Goal: Transaction & Acquisition: Purchase product/service

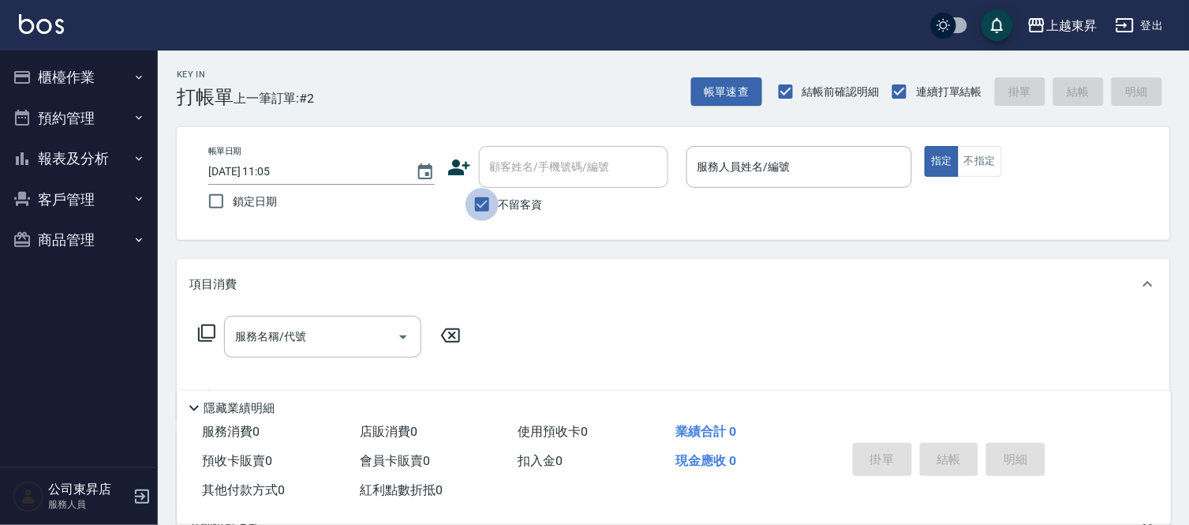
click at [472, 204] on input "不留客資" at bounding box center [482, 204] width 33 height 33
checkbox input "false"
click at [515, 174] on div "顧客姓名/手機號碼/編號 顧客姓名/手機號碼/編號" at bounding box center [573, 167] width 189 height 42
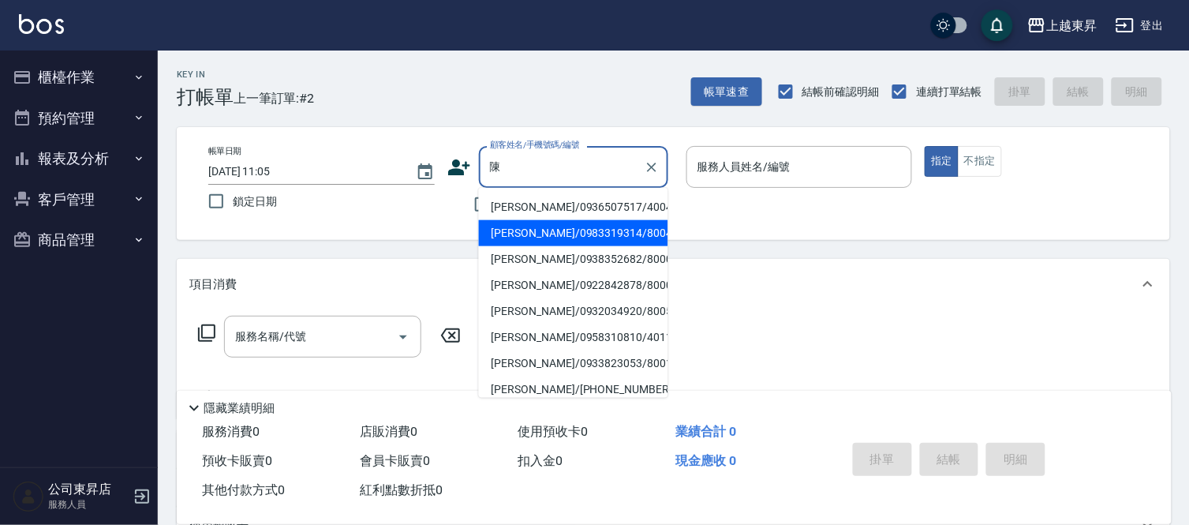
click at [541, 237] on li "[PERSON_NAME]/0983319314/80041" at bounding box center [573, 233] width 189 height 26
type input "[PERSON_NAME]/0983319314/80041"
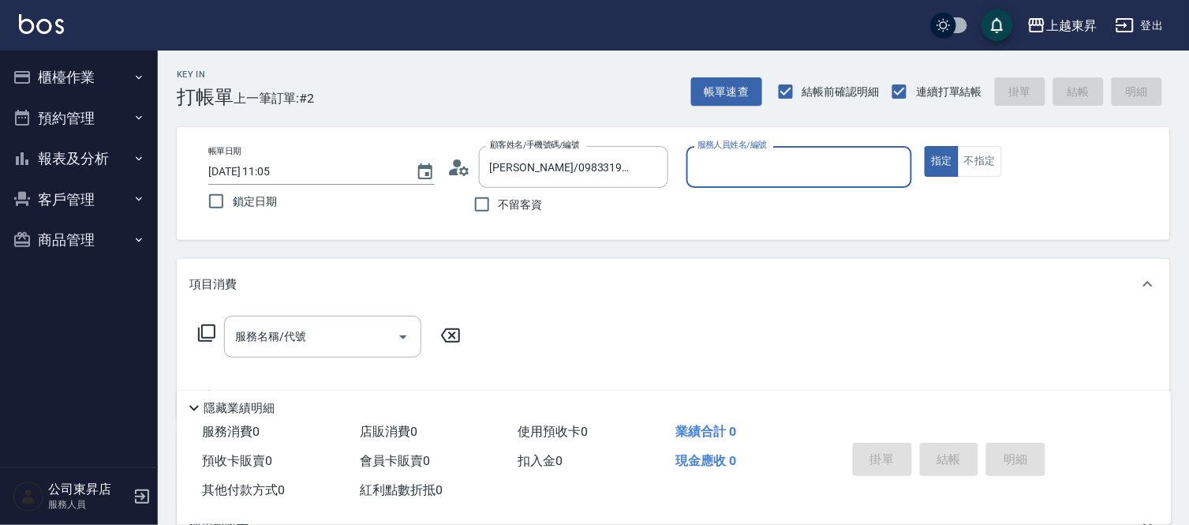
type input "[PERSON_NAME]-08"
click at [364, 337] on input "服務名稱/代號" at bounding box center [310, 337] width 159 height 28
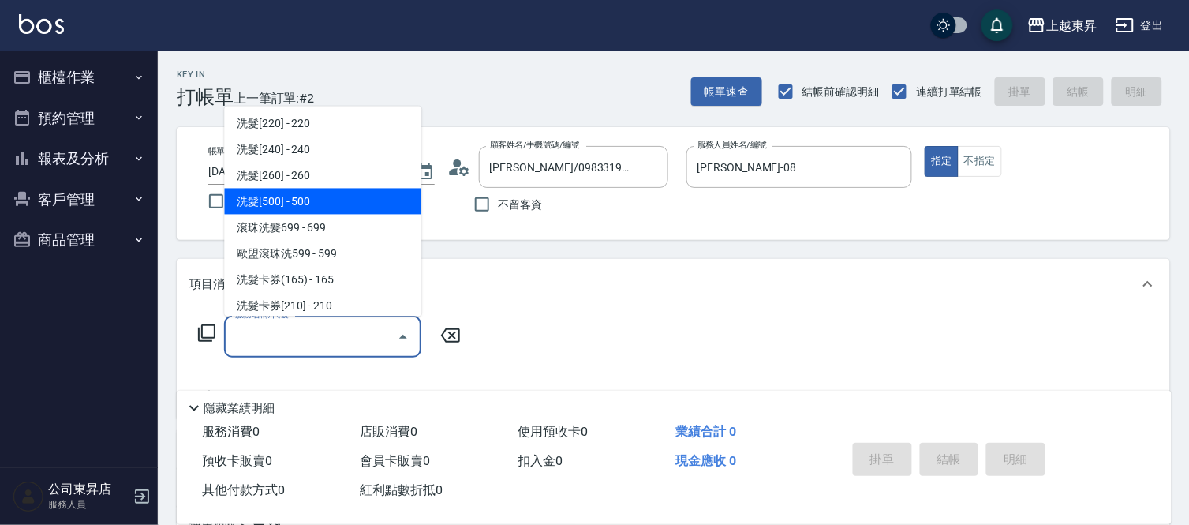
scroll to position [263, 0]
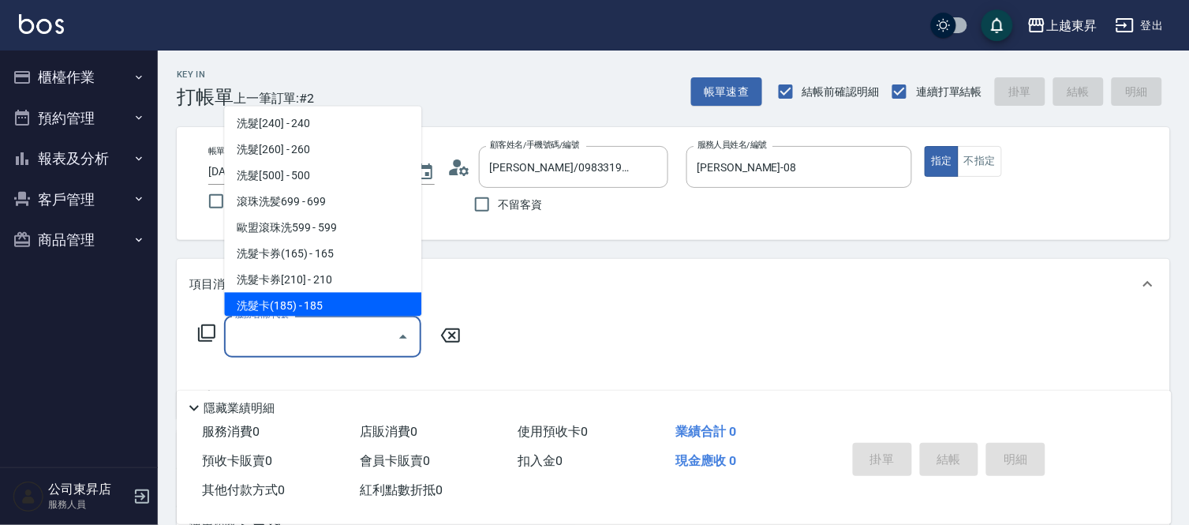
click at [328, 298] on span "洗髮卡(185) - 185" at bounding box center [322, 306] width 197 height 26
type input "洗髮卡(185)(223)"
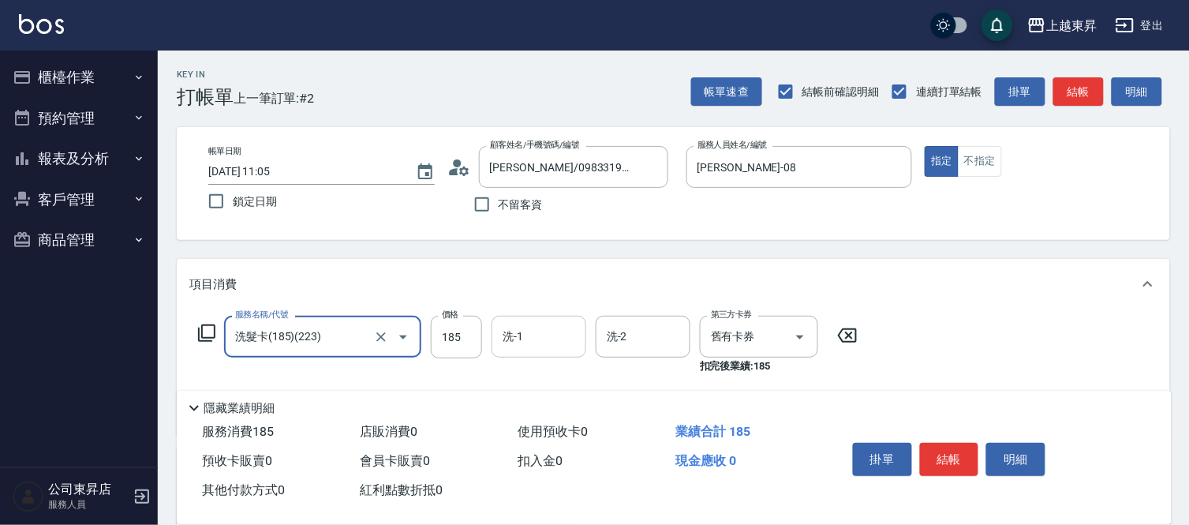
click at [560, 340] on input "洗-1" at bounding box center [539, 337] width 81 height 28
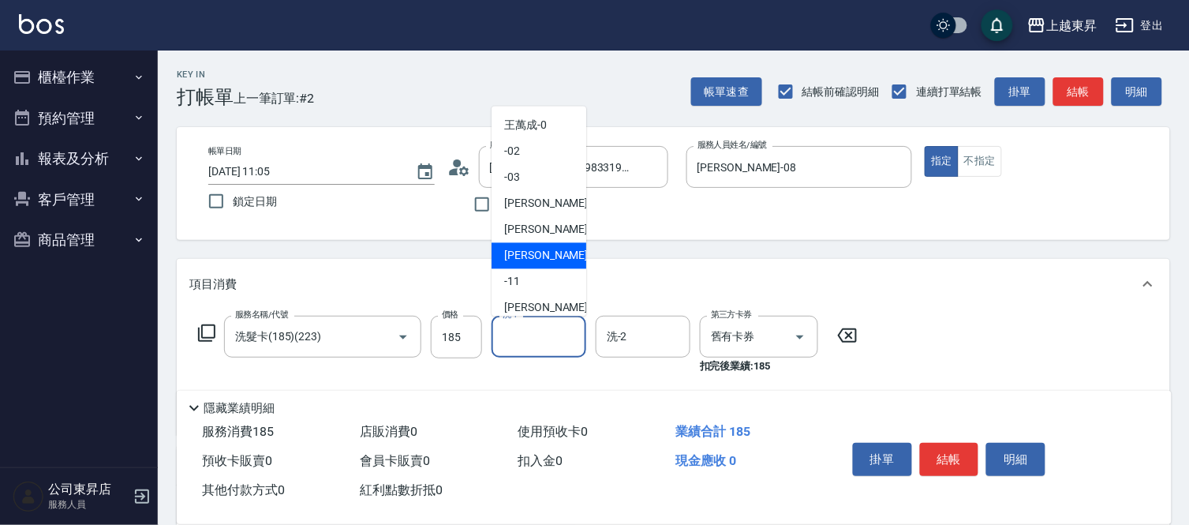
click at [550, 256] on span "[PERSON_NAME]-08" at bounding box center [553, 256] width 99 height 17
type input "[PERSON_NAME]-08"
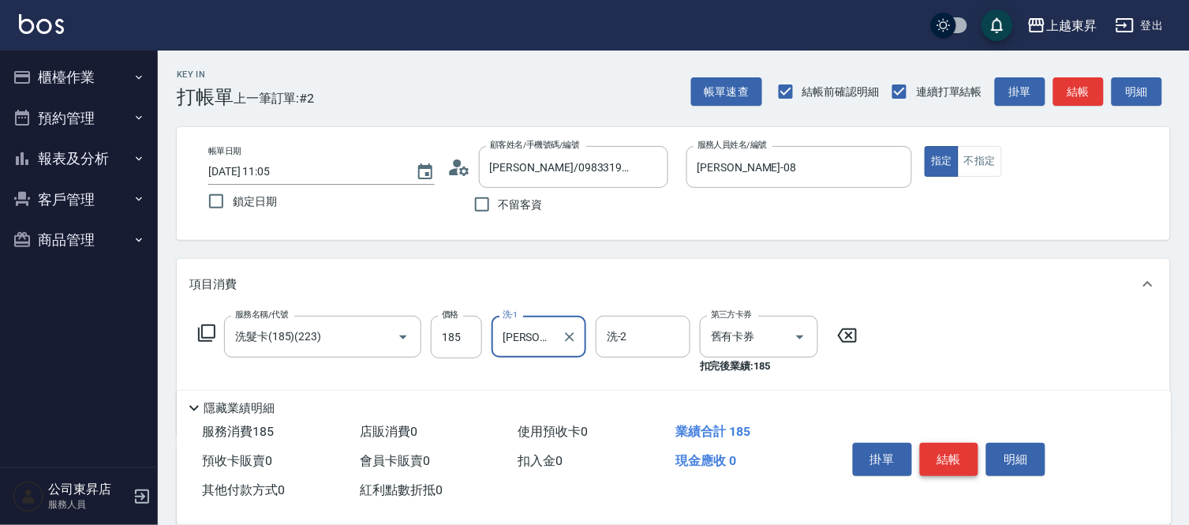
click at [937, 450] on button "結帳" at bounding box center [949, 459] width 59 height 33
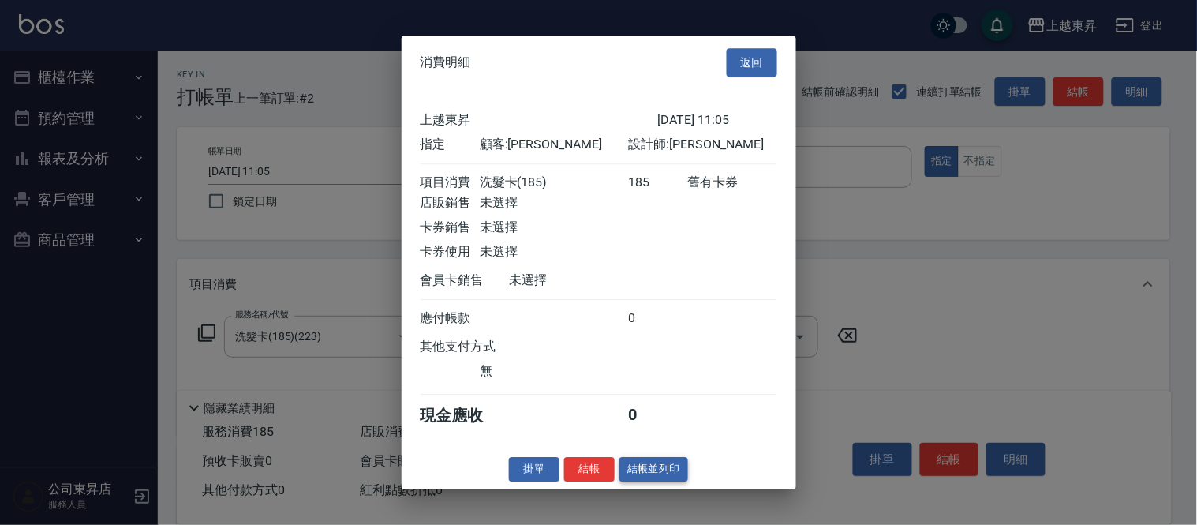
click at [652, 479] on button "結帳並列印" at bounding box center [654, 469] width 69 height 24
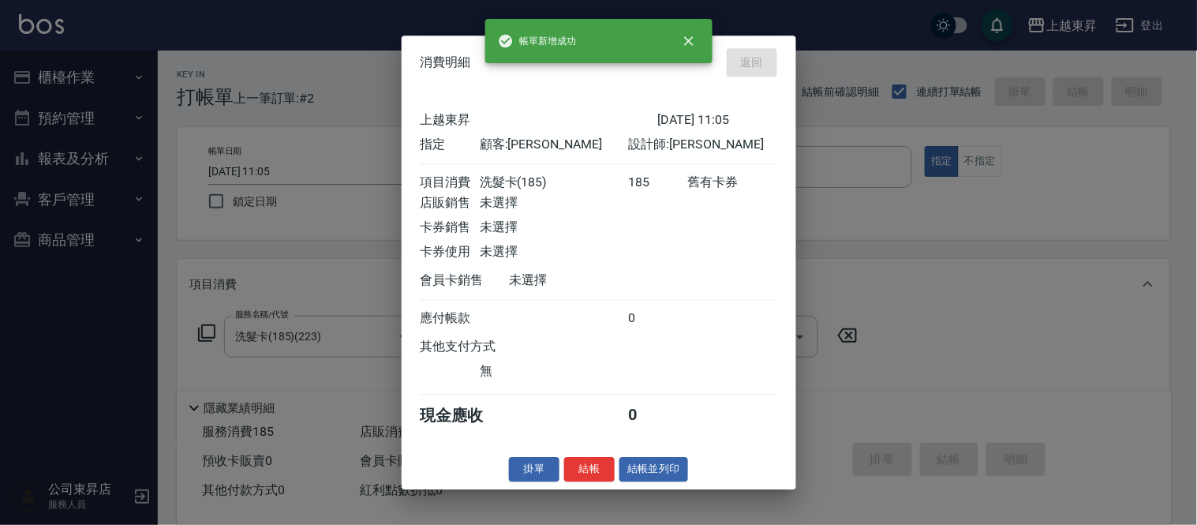
type input "[DATE] 12:23"
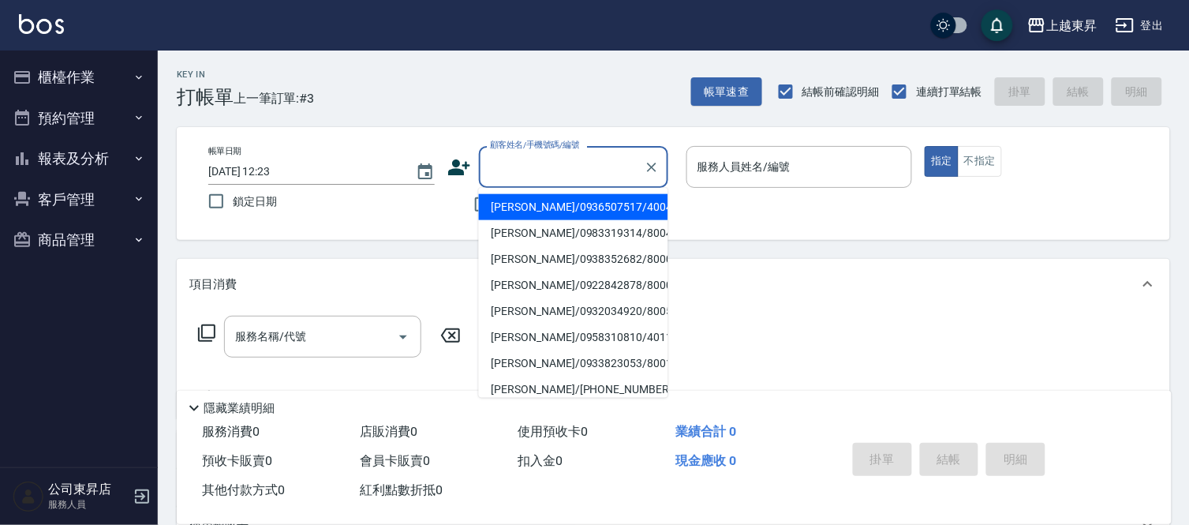
click at [534, 155] on input "顧客姓名/手機號碼/編號" at bounding box center [562, 167] width 152 height 28
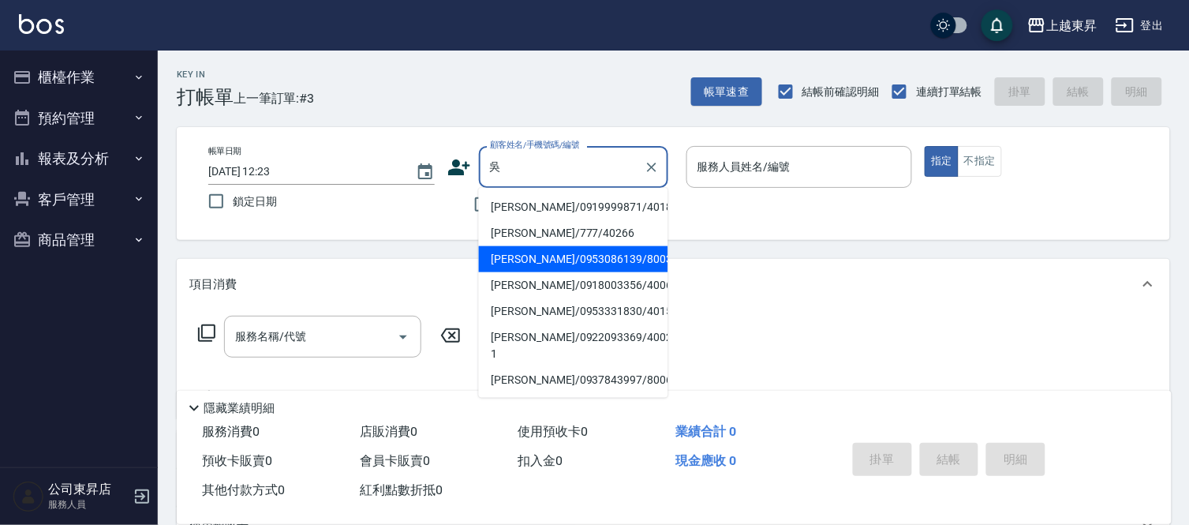
click at [534, 267] on li "[PERSON_NAME]/0953086139/80033" at bounding box center [573, 259] width 189 height 26
type input "[PERSON_NAME]/0953086139/80033"
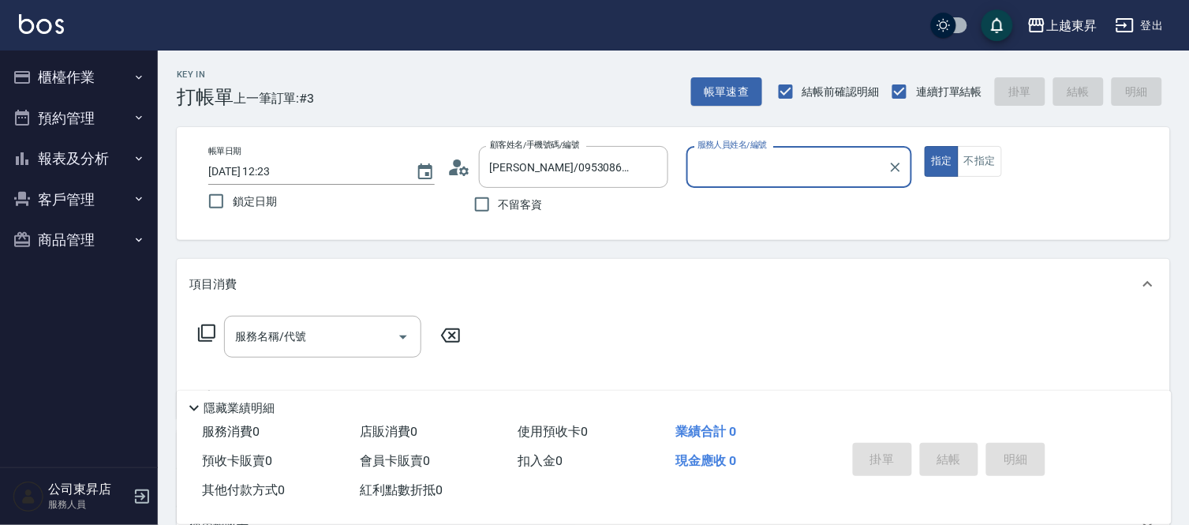
type input "[PERSON_NAME]-08"
click at [322, 349] on input "服務名稱/代號" at bounding box center [310, 337] width 159 height 28
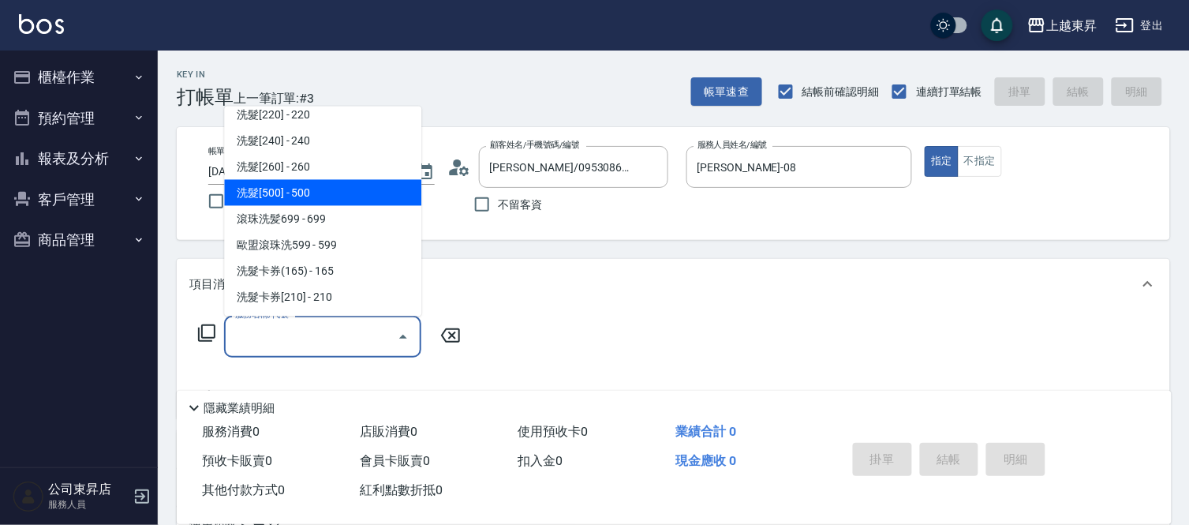
scroll to position [350, 0]
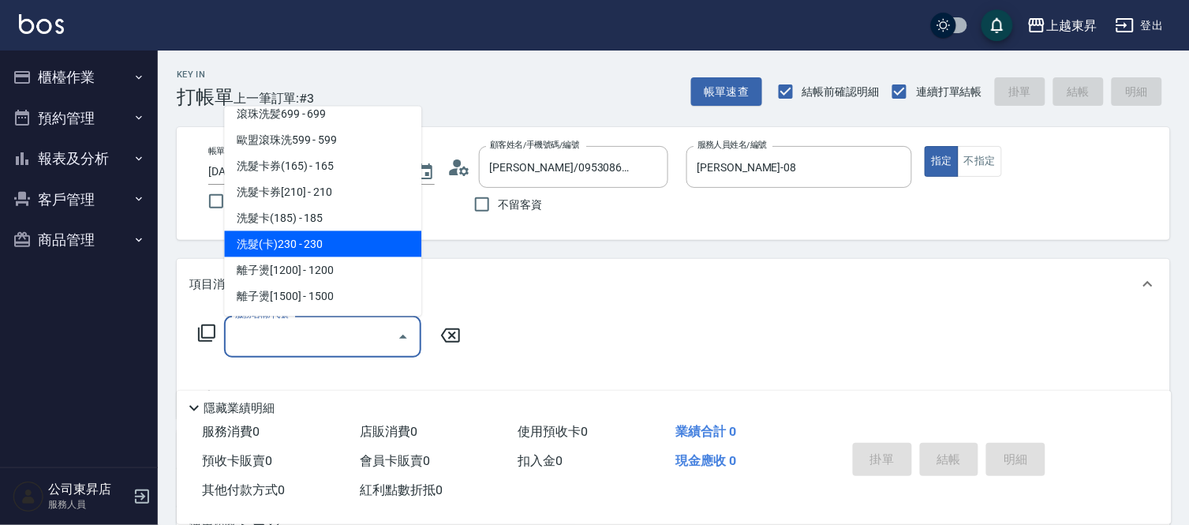
click at [341, 246] on span "洗髮(卡)230 - 230" at bounding box center [322, 244] width 197 height 26
type input "洗髮(卡)230(224)"
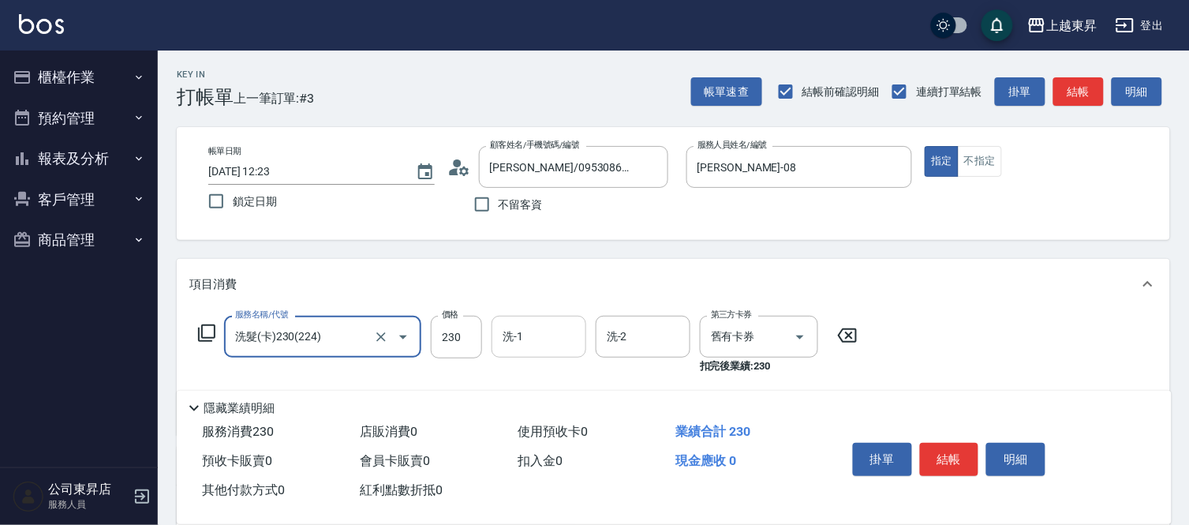
click at [514, 324] on div "洗-1 洗-1" at bounding box center [539, 337] width 95 height 42
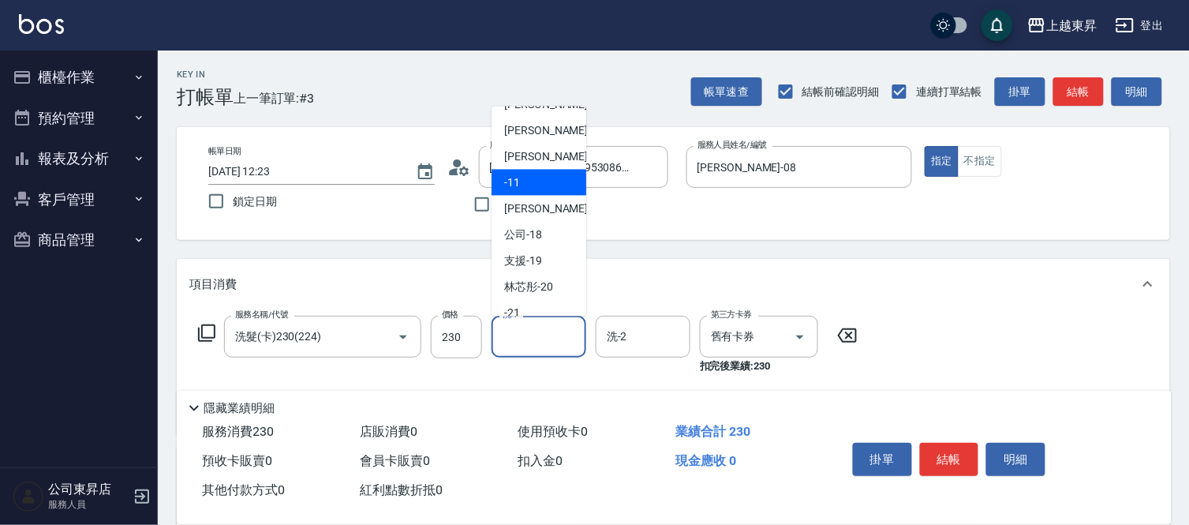
scroll to position [245, 0]
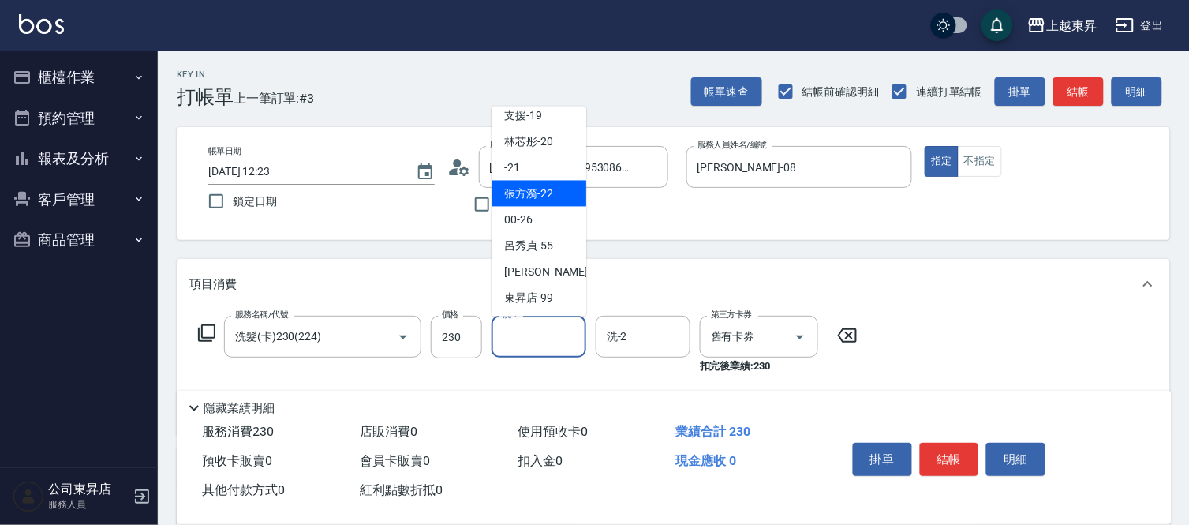
click at [540, 194] on span "[PERSON_NAME]-22" at bounding box center [528, 193] width 49 height 17
type input "[PERSON_NAME]-22"
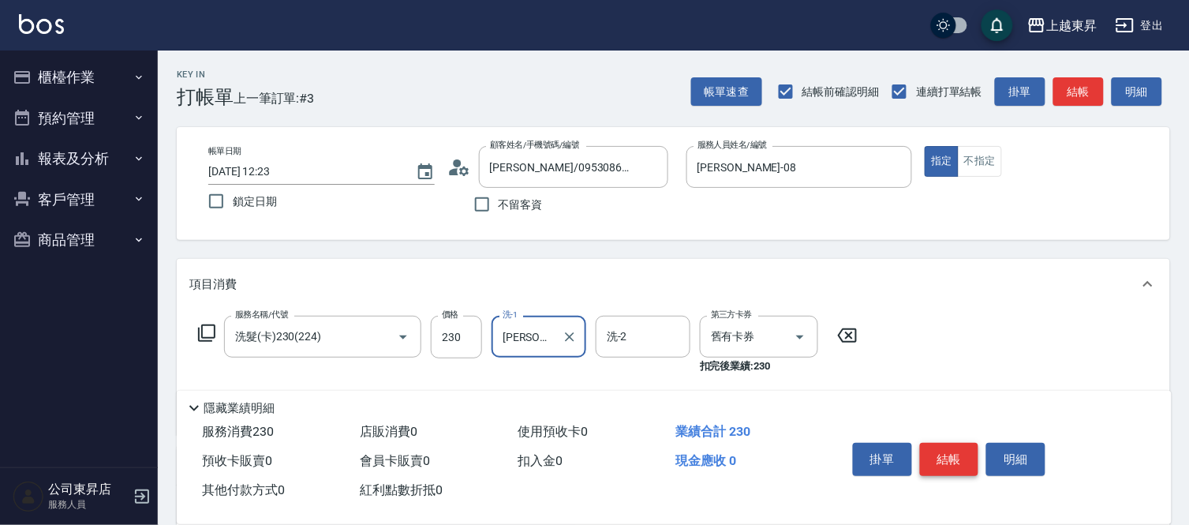
click at [968, 451] on button "結帳" at bounding box center [949, 459] width 59 height 33
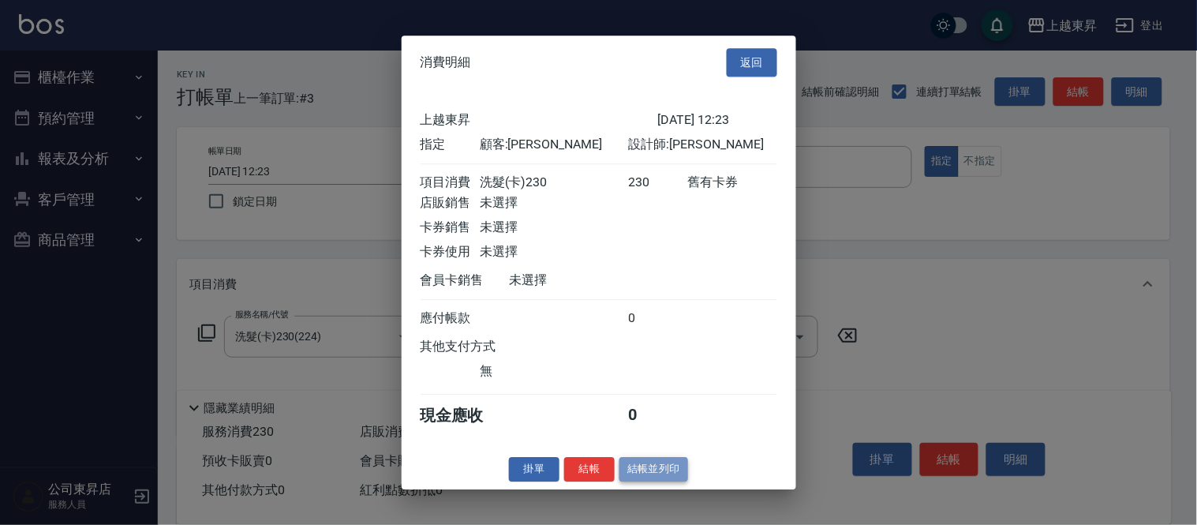
click at [666, 475] on button "結帳並列印" at bounding box center [654, 469] width 69 height 24
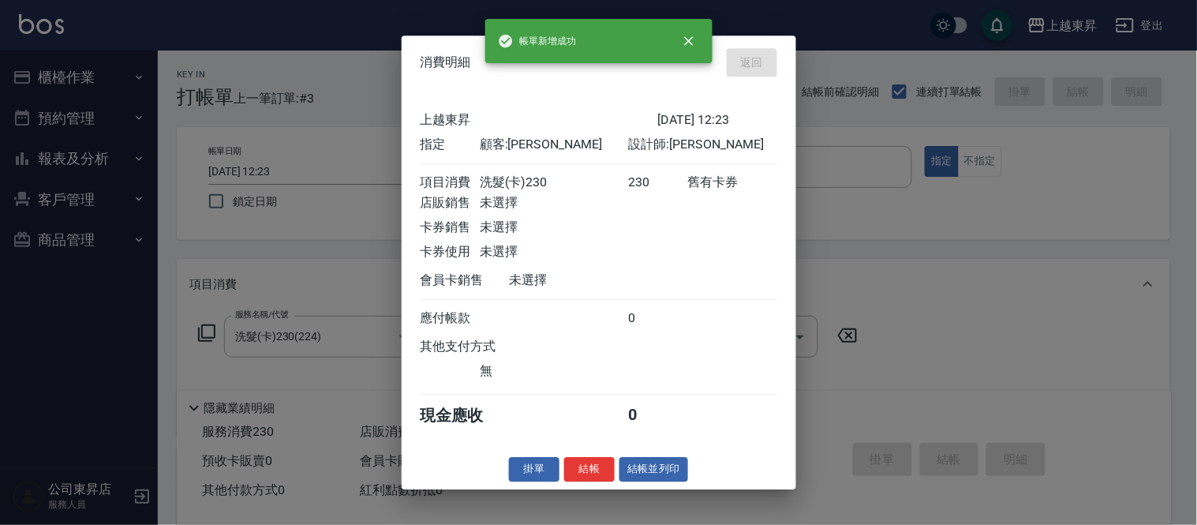
type input "[DATE] 12:24"
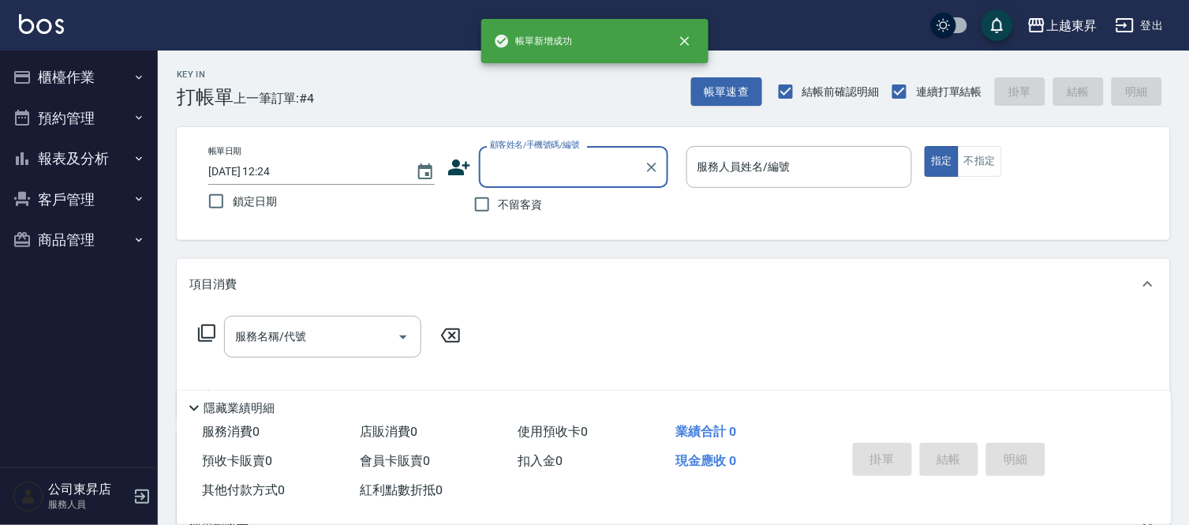
click at [526, 163] on input "顧客姓名/手機號碼/編號" at bounding box center [562, 167] width 152 height 28
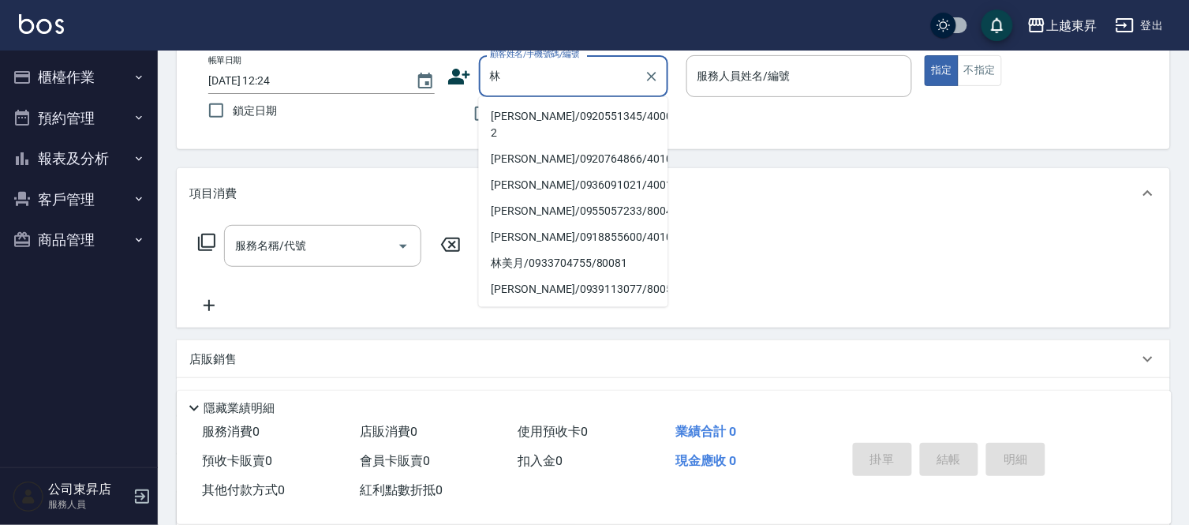
scroll to position [88, 0]
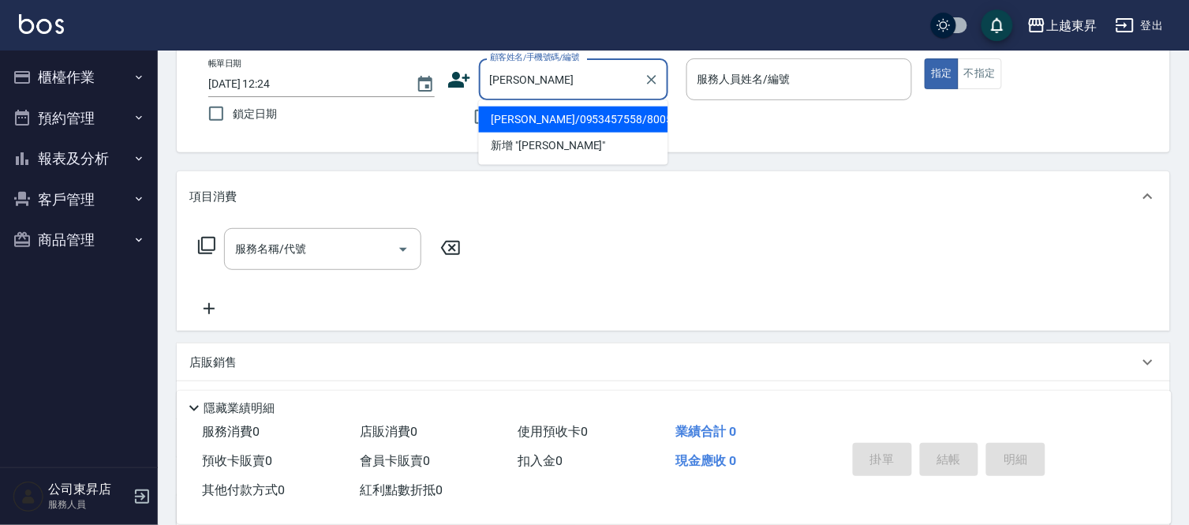
click at [545, 118] on li "[PERSON_NAME]/0953457558/80057" at bounding box center [573, 120] width 189 height 26
type input "[PERSON_NAME]/0953457558/80057"
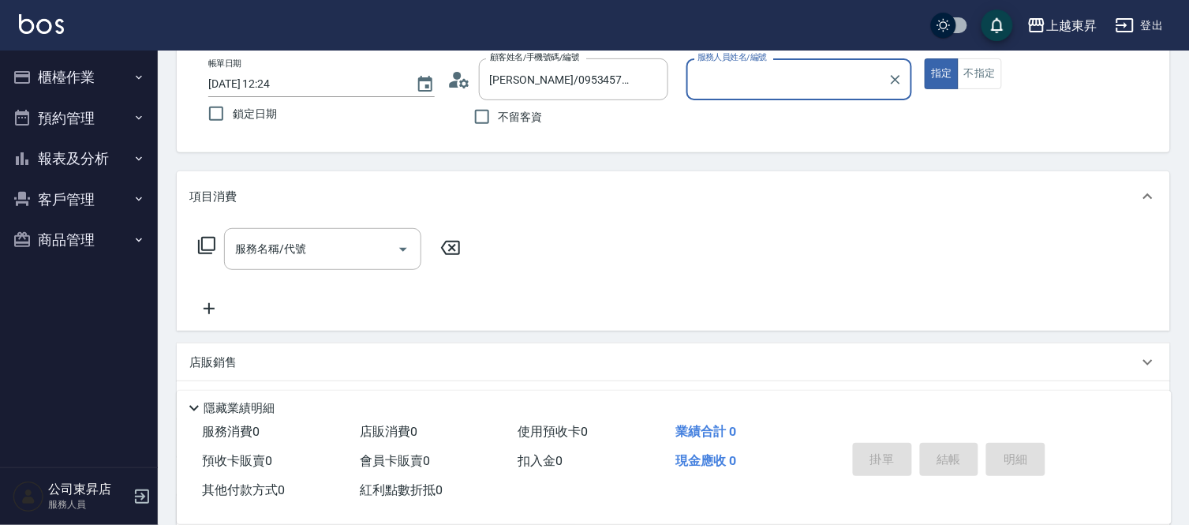
type input "[PERSON_NAME]-08"
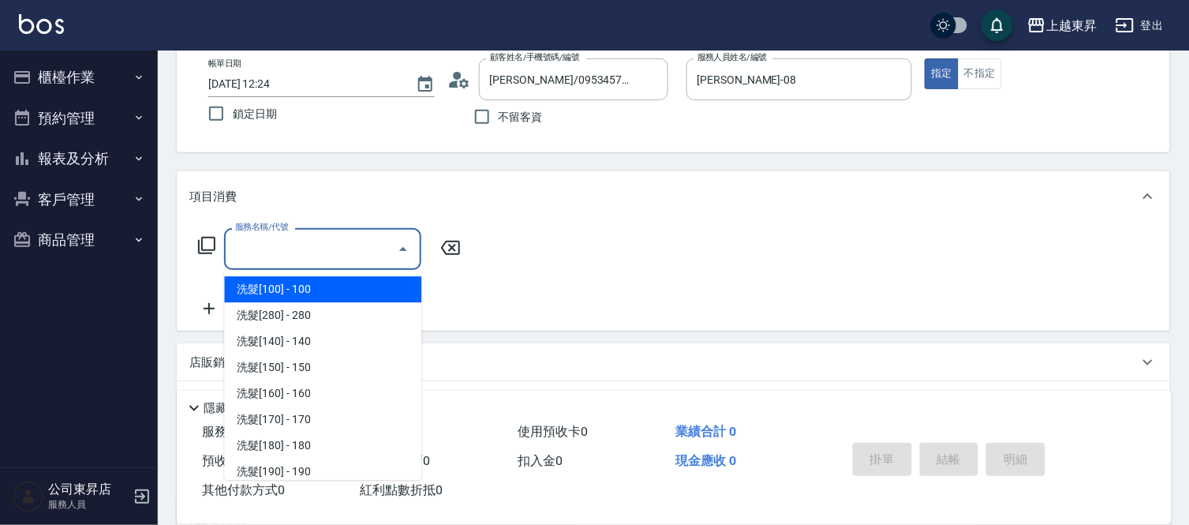
click at [295, 238] on input "服務名稱/代號" at bounding box center [310, 249] width 159 height 28
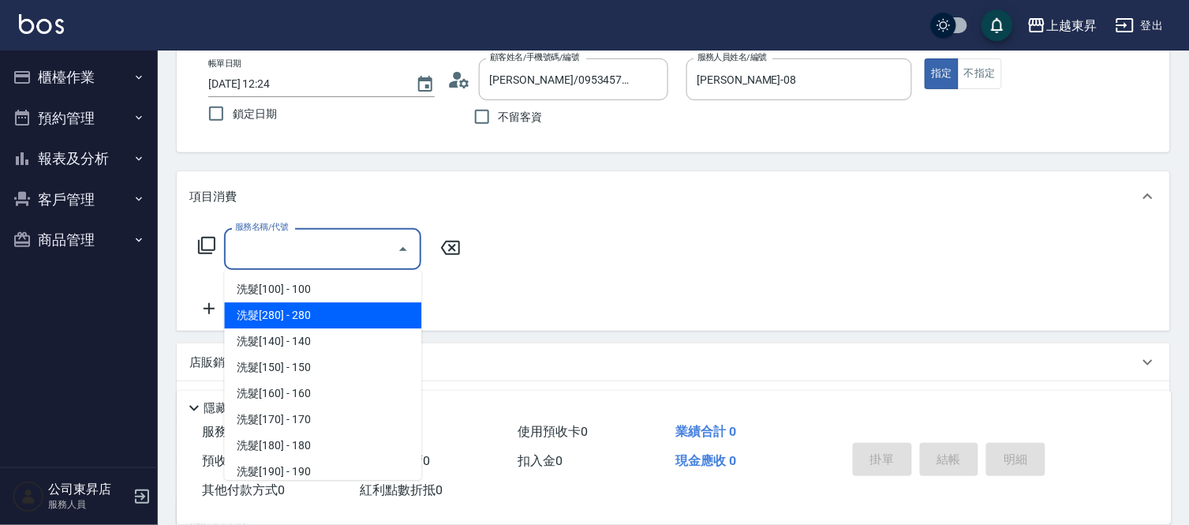
click at [274, 310] on span "洗髮[280] - 280" at bounding box center [322, 315] width 197 height 26
type input "洗髮[280](202)"
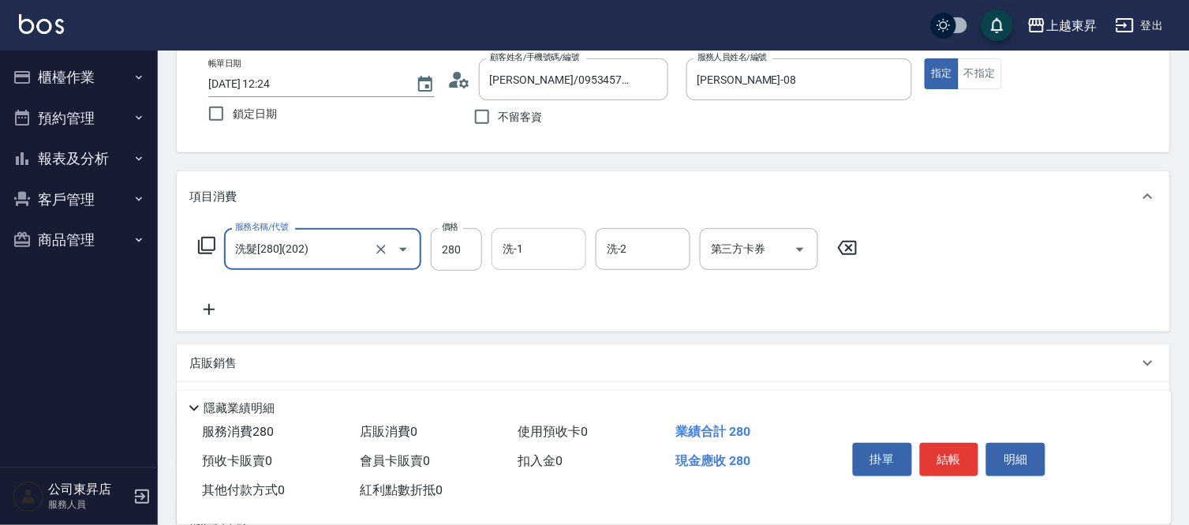
click at [535, 254] on input "洗-1" at bounding box center [539, 249] width 81 height 28
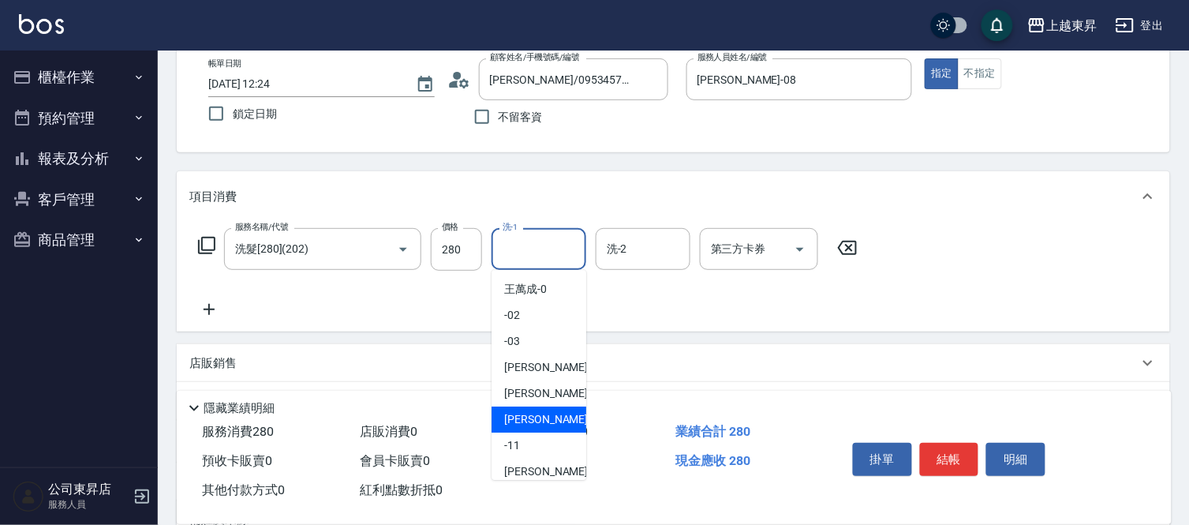
click at [554, 414] on div "[PERSON_NAME]-08" at bounding box center [539, 419] width 95 height 26
type input "[PERSON_NAME]-08"
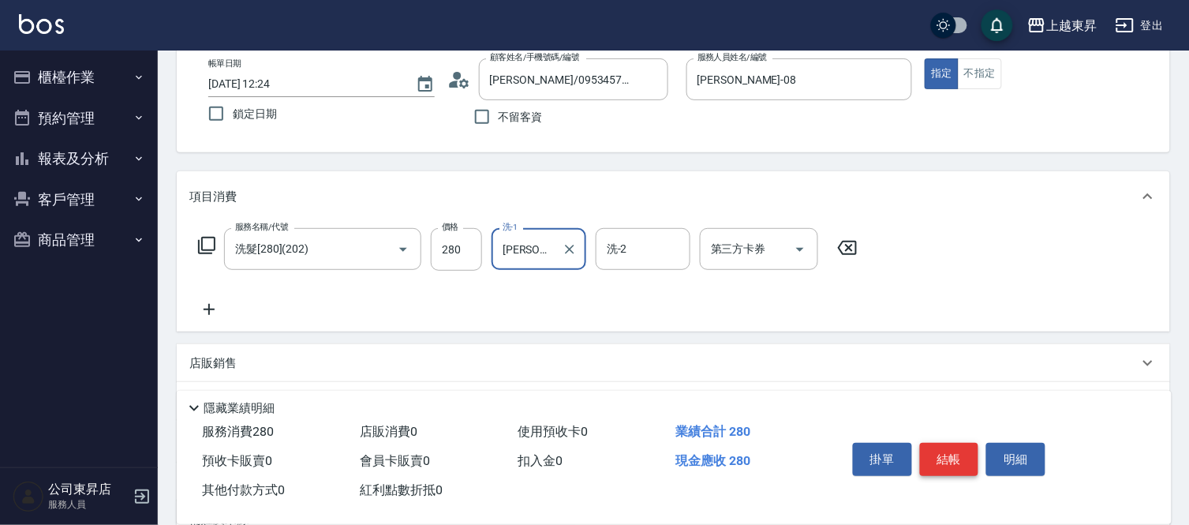
click at [957, 454] on button "結帳" at bounding box center [949, 459] width 59 height 33
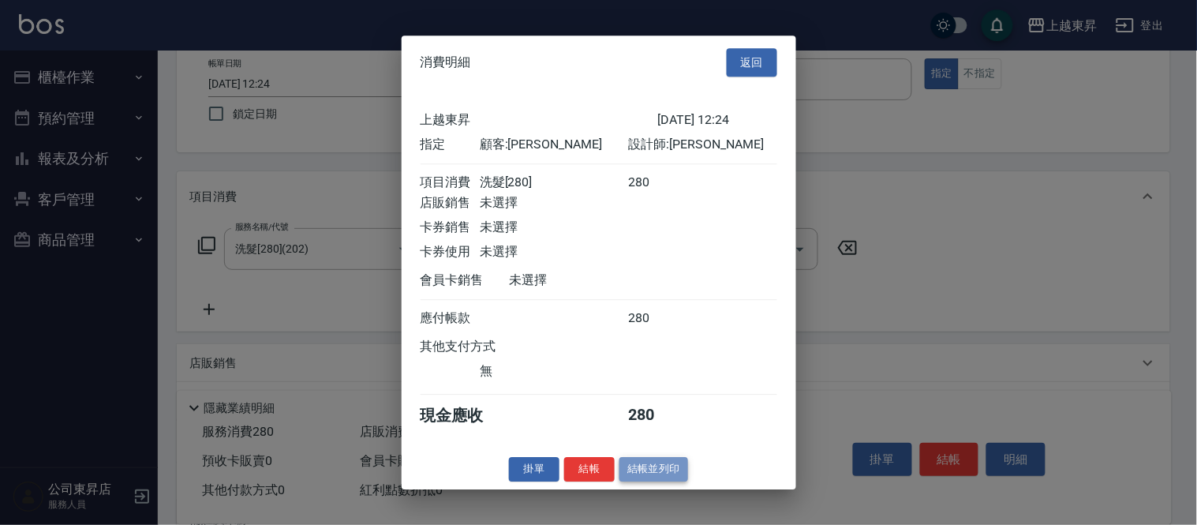
click at [655, 472] on button "結帳並列印" at bounding box center [654, 469] width 69 height 24
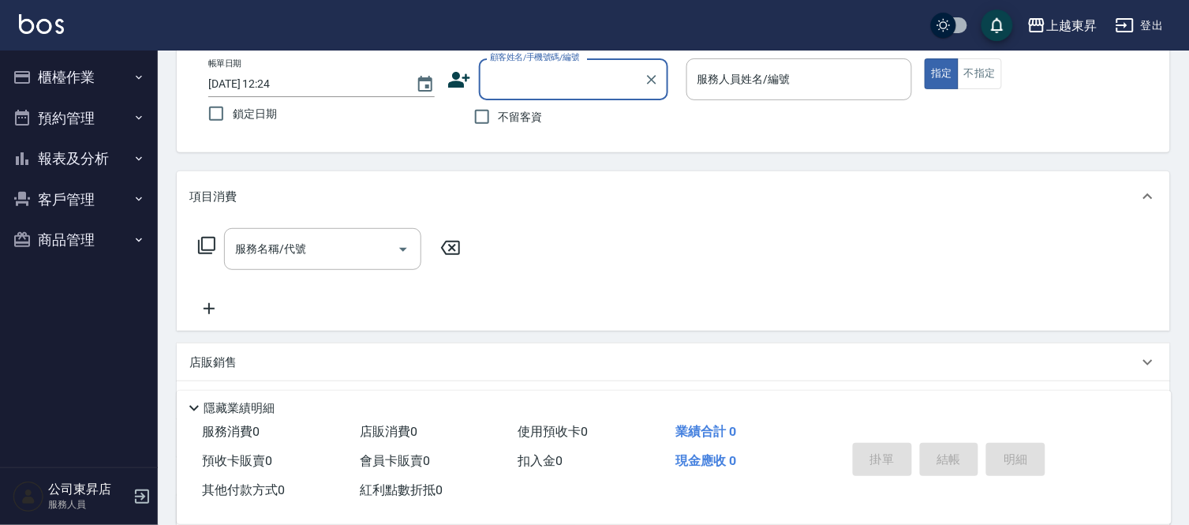
click at [521, 74] on input "顧客姓名/手機號碼/編號" at bounding box center [562, 80] width 152 height 28
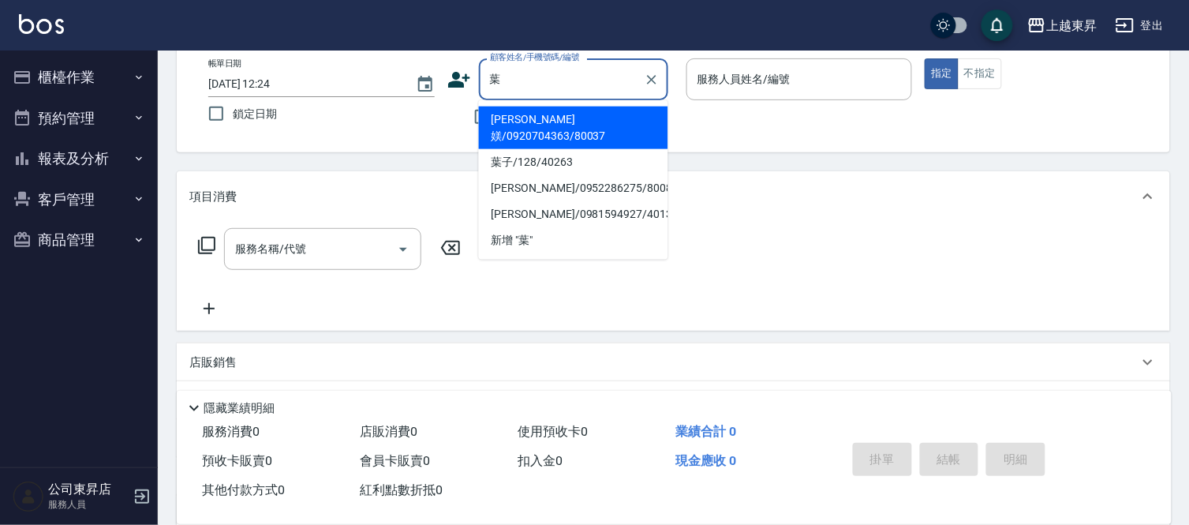
click at [534, 175] on li "[PERSON_NAME]/0952286275/80086" at bounding box center [573, 188] width 189 height 26
type input "[PERSON_NAME]/0952286275/80086"
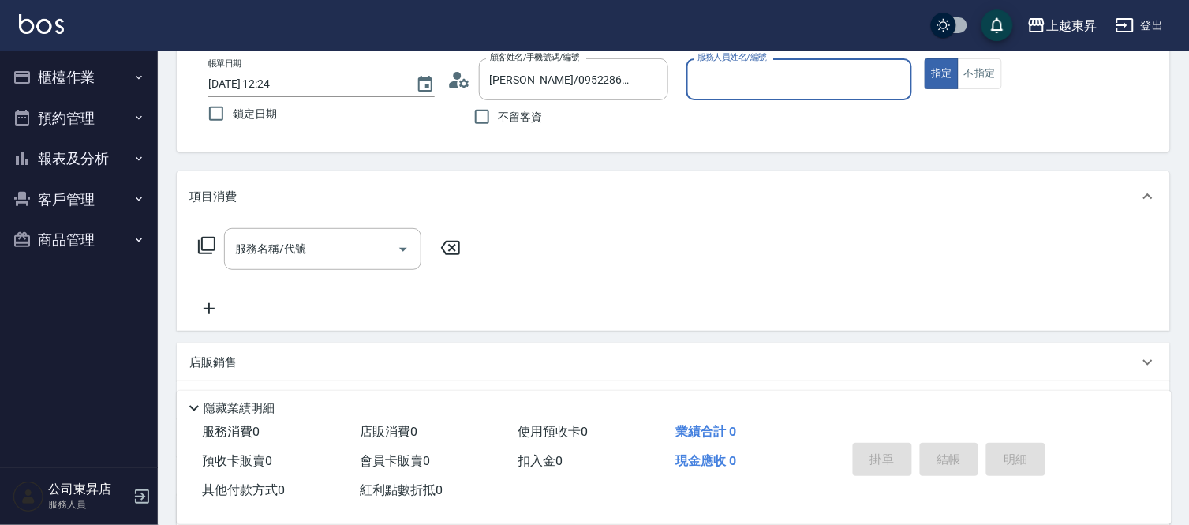
type input "[PERSON_NAME]-08"
click at [330, 242] on input "服務名稱/代號" at bounding box center [310, 249] width 159 height 28
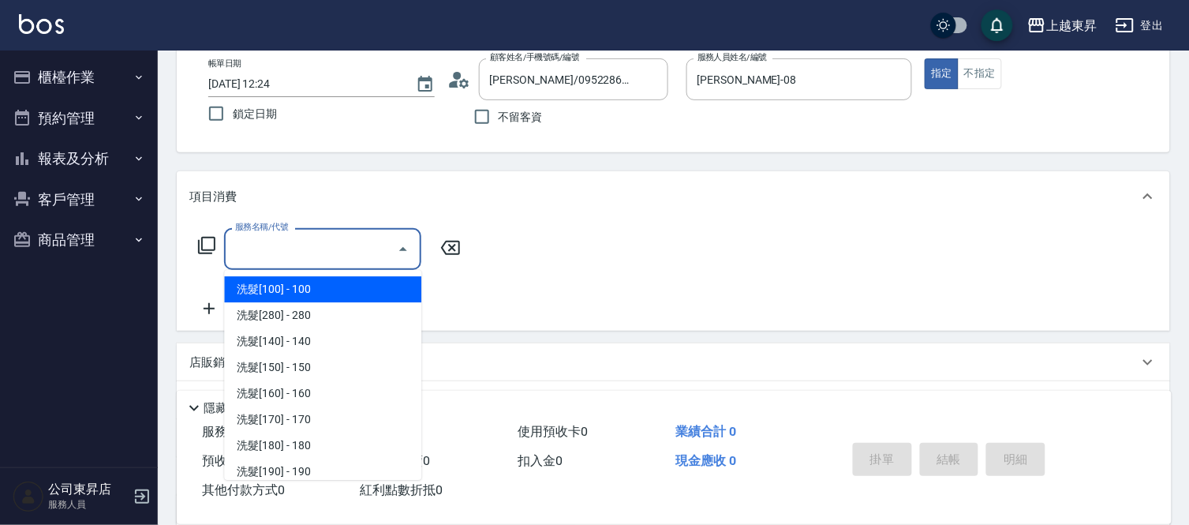
click at [288, 279] on span "洗髮[100] - 100" at bounding box center [322, 289] width 197 height 26
type input "洗髮[100](201)"
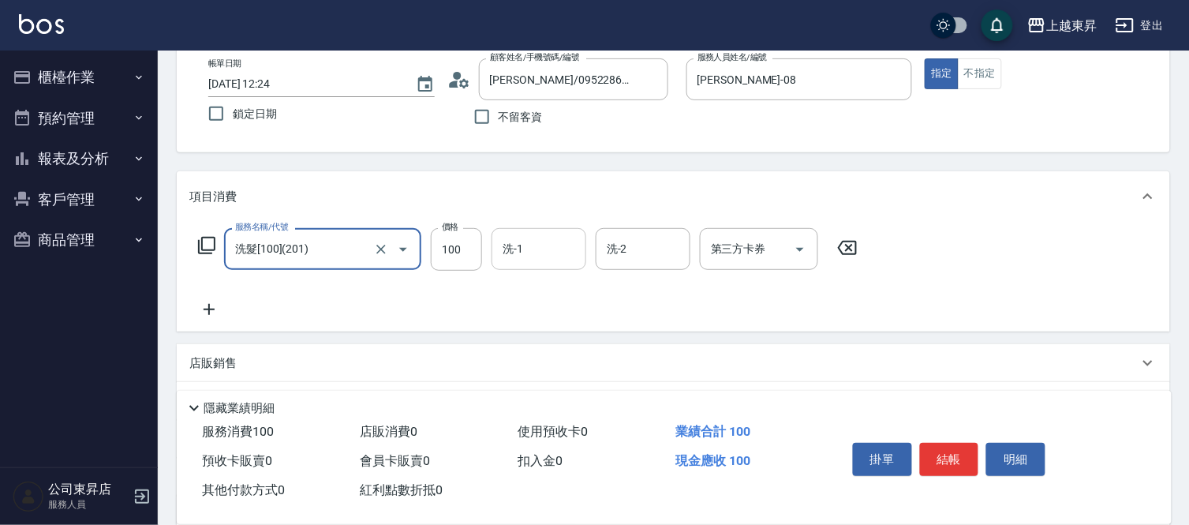
click at [531, 259] on input "洗-1" at bounding box center [539, 249] width 81 height 28
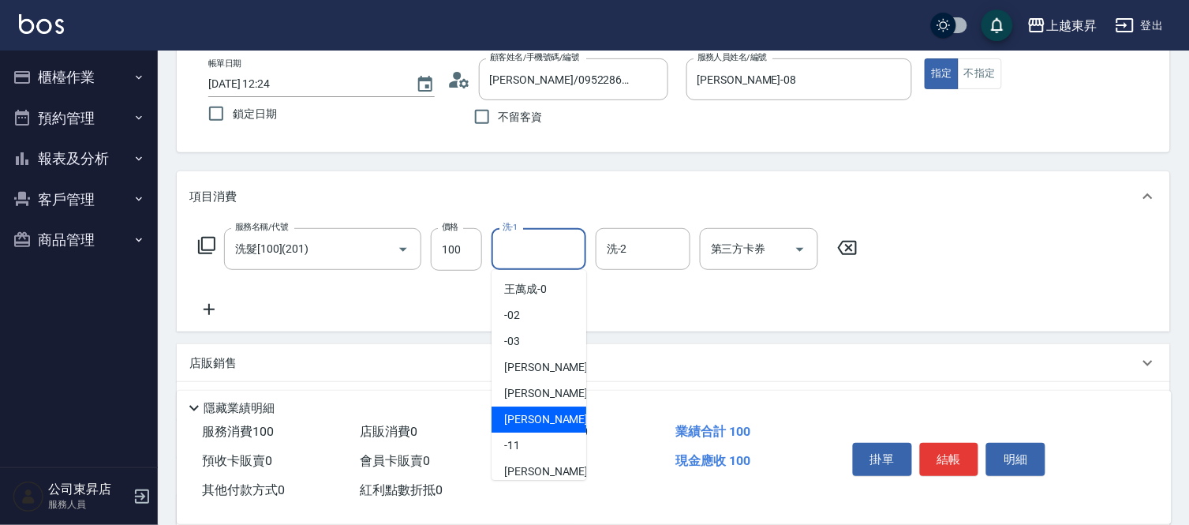
click at [538, 415] on span "[PERSON_NAME]-08" at bounding box center [553, 419] width 99 height 17
type input "[PERSON_NAME]-08"
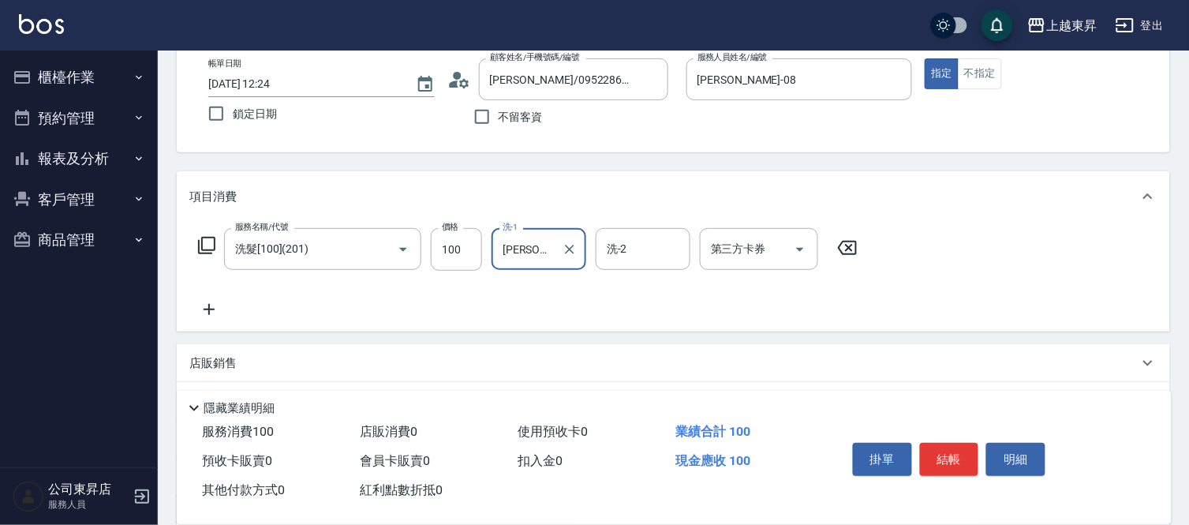
click at [207, 309] on icon at bounding box center [209, 309] width 11 height 11
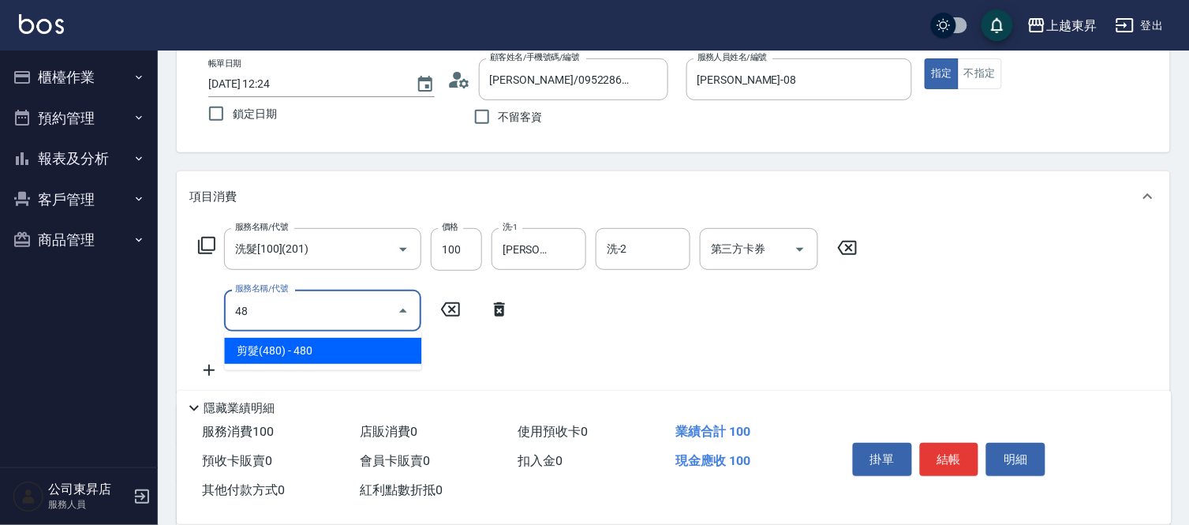
click at [250, 350] on span "剪髮(480) - 480" at bounding box center [322, 351] width 197 height 26
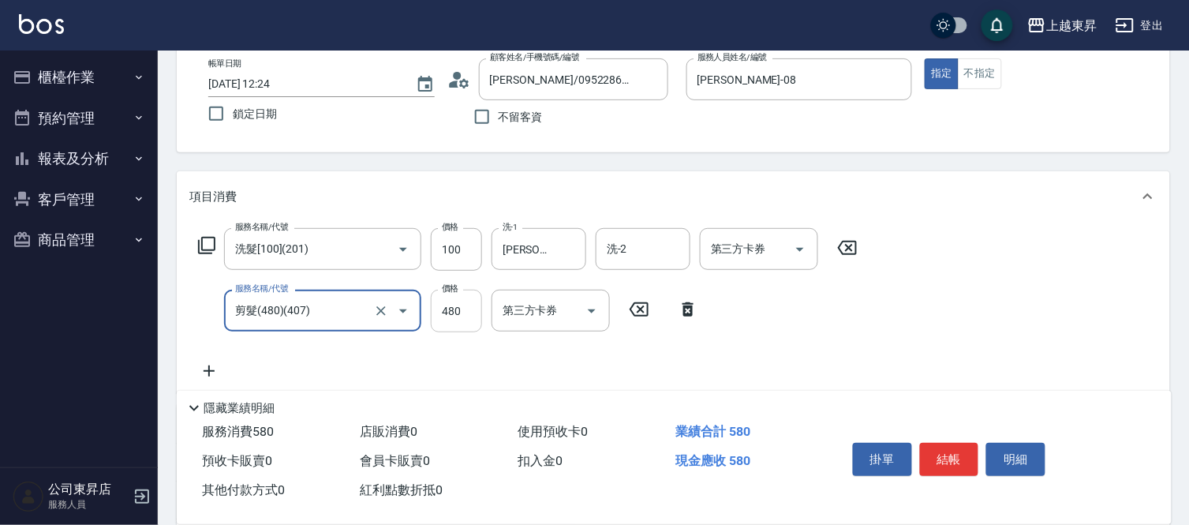
type input "剪髮(480)(407)"
click at [451, 310] on input "480" at bounding box center [456, 311] width 51 height 43
click at [405, 309] on icon "Open" at bounding box center [403, 311] width 8 height 4
type input "400"
click at [406, 309] on icon "Open" at bounding box center [403, 311] width 8 height 4
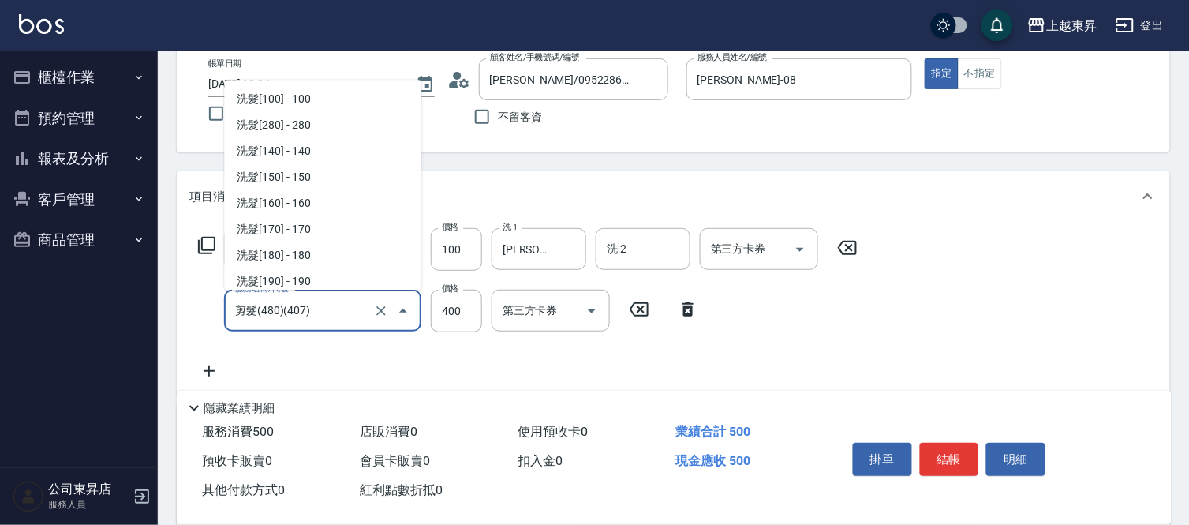
scroll to position [1098, 0]
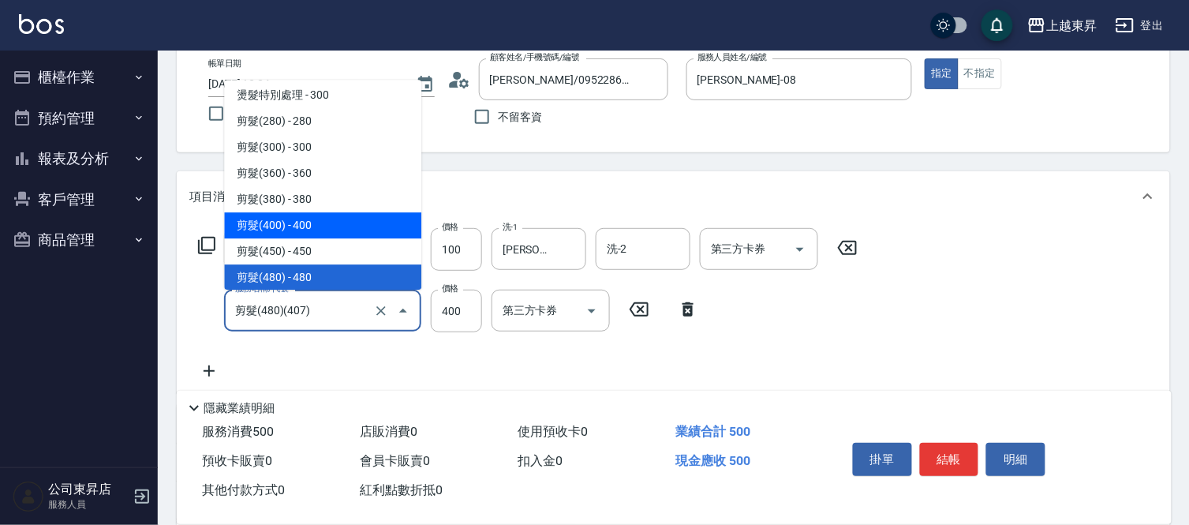
click at [335, 218] on span "剪髮(400) - 400" at bounding box center [322, 225] width 197 height 26
type input "剪髮(400)(405)"
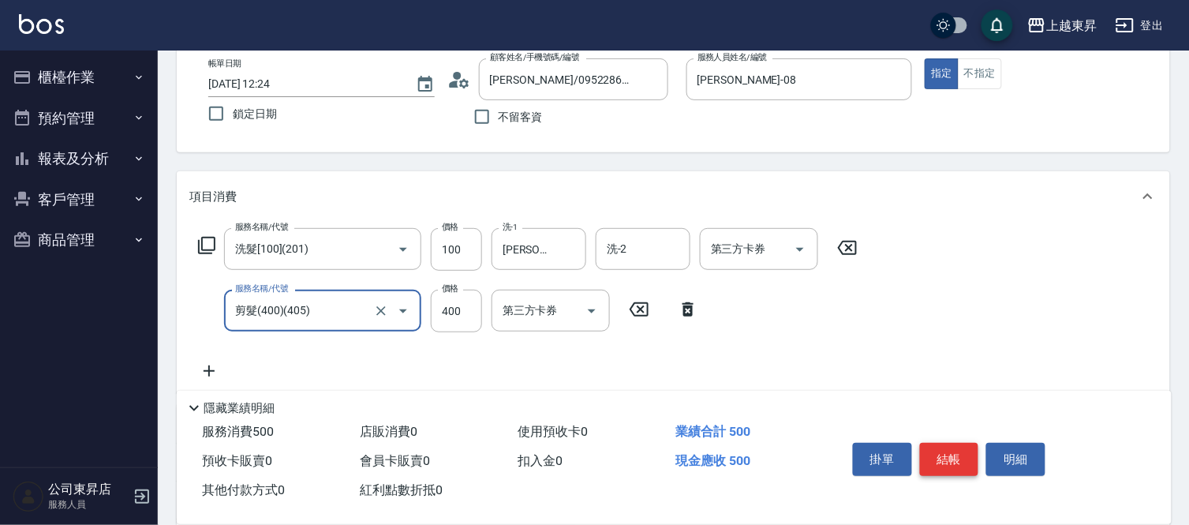
click at [951, 450] on button "結帳" at bounding box center [949, 459] width 59 height 33
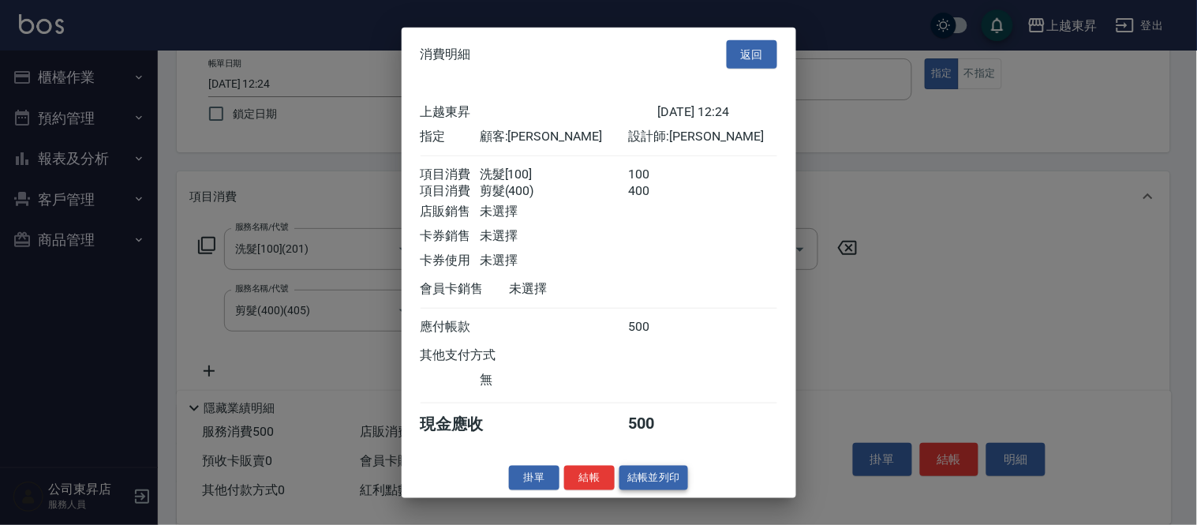
click at [657, 486] on button "結帳並列印" at bounding box center [654, 478] width 69 height 24
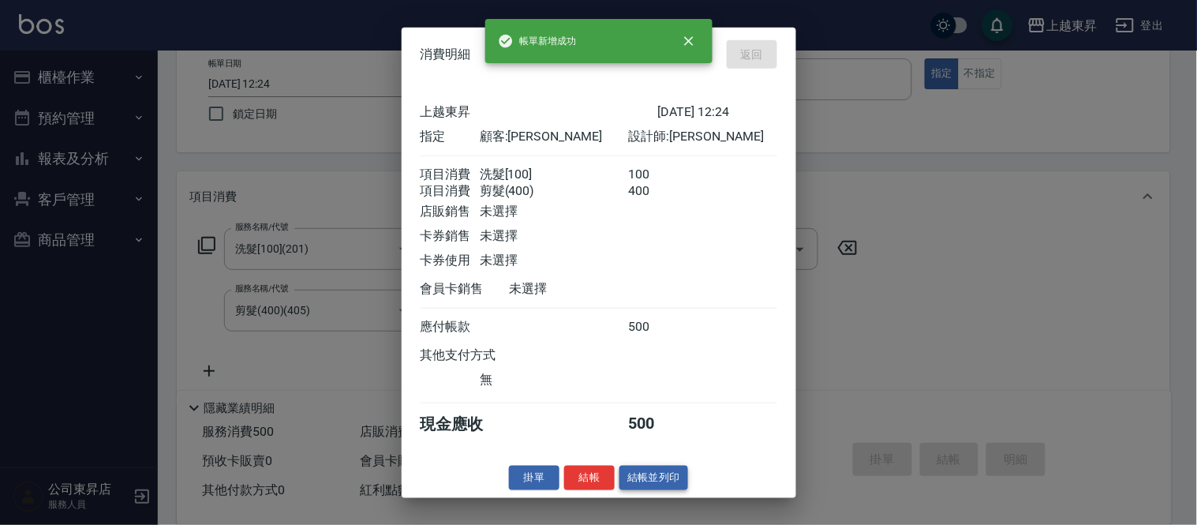
type input "[DATE] 12:25"
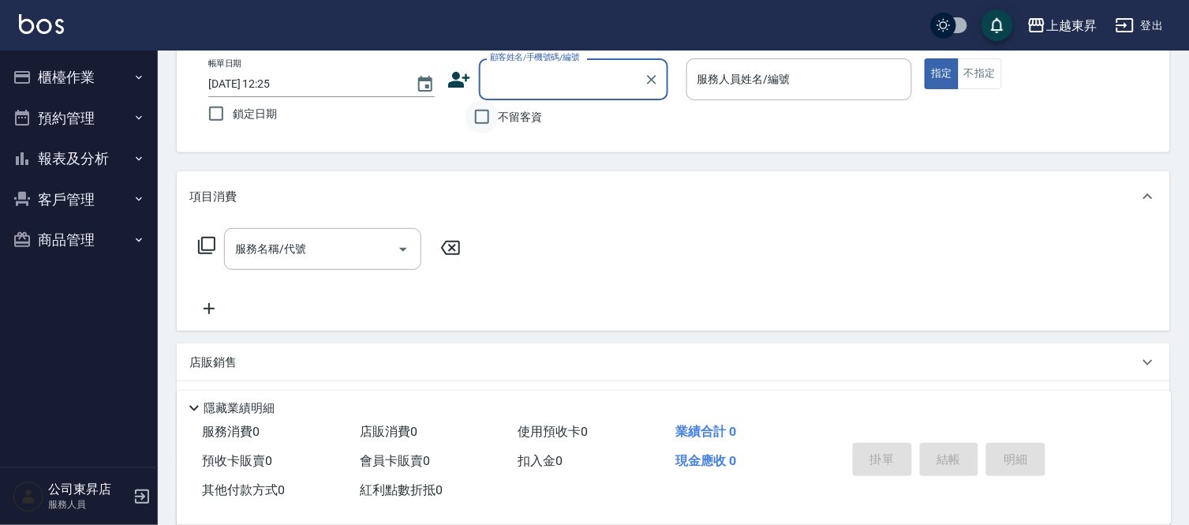
click at [485, 113] on input "不留客資" at bounding box center [482, 116] width 33 height 33
checkbox input "true"
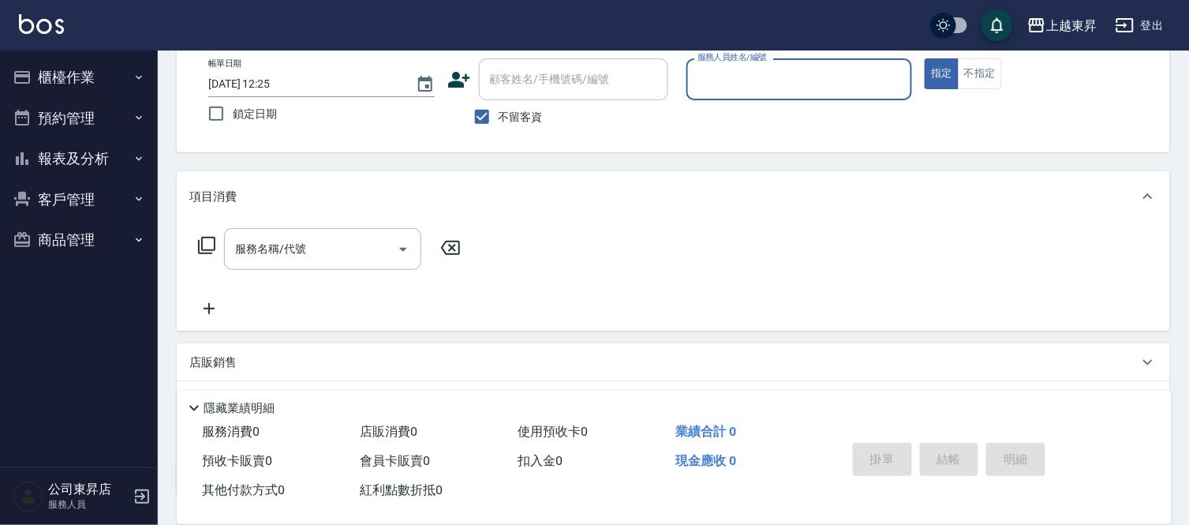
click at [738, 81] on input "服務人員姓名/編號" at bounding box center [800, 80] width 212 height 28
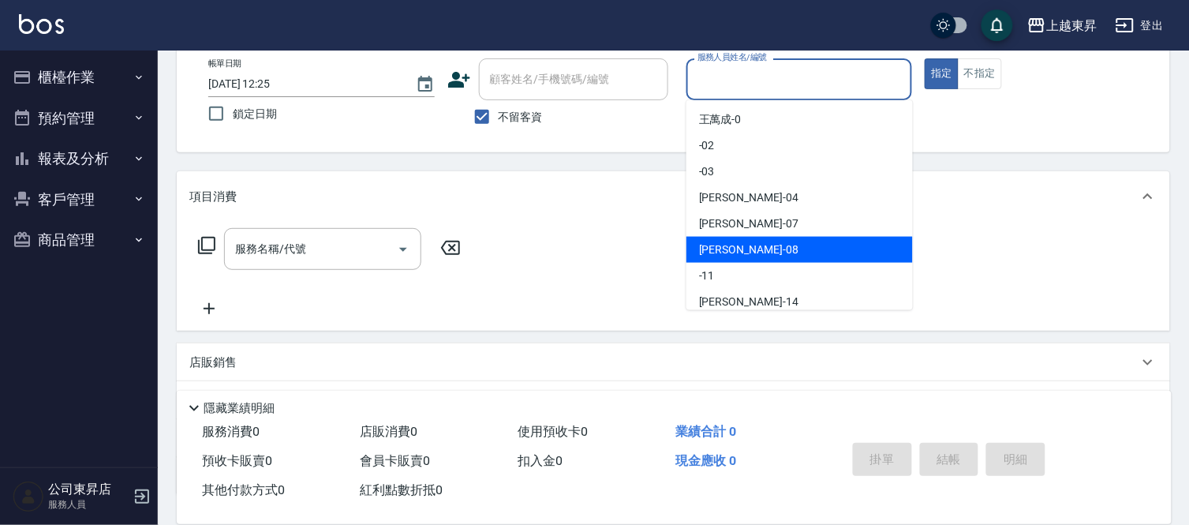
click at [729, 251] on span "[PERSON_NAME]-08" at bounding box center [748, 250] width 99 height 17
type input "[PERSON_NAME]-08"
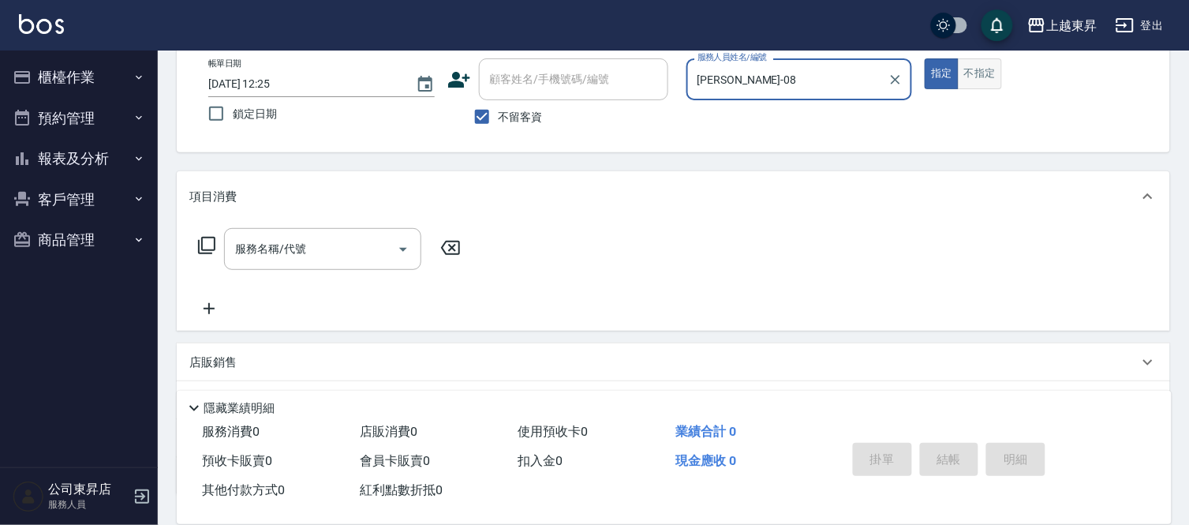
click at [985, 73] on button "不指定" at bounding box center [980, 73] width 44 height 31
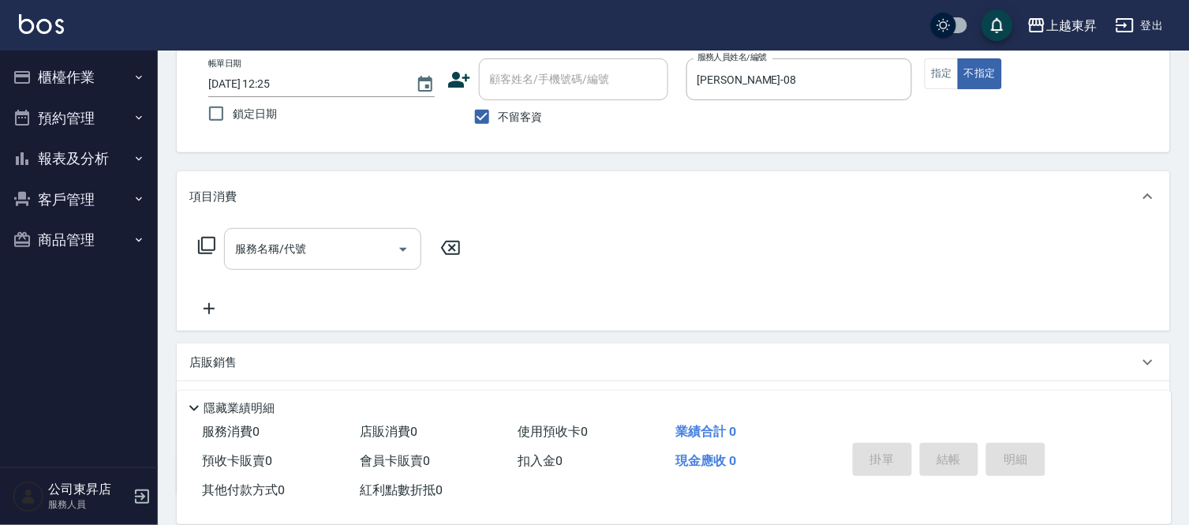
click at [320, 254] on input "服務名稱/代號" at bounding box center [310, 249] width 159 height 28
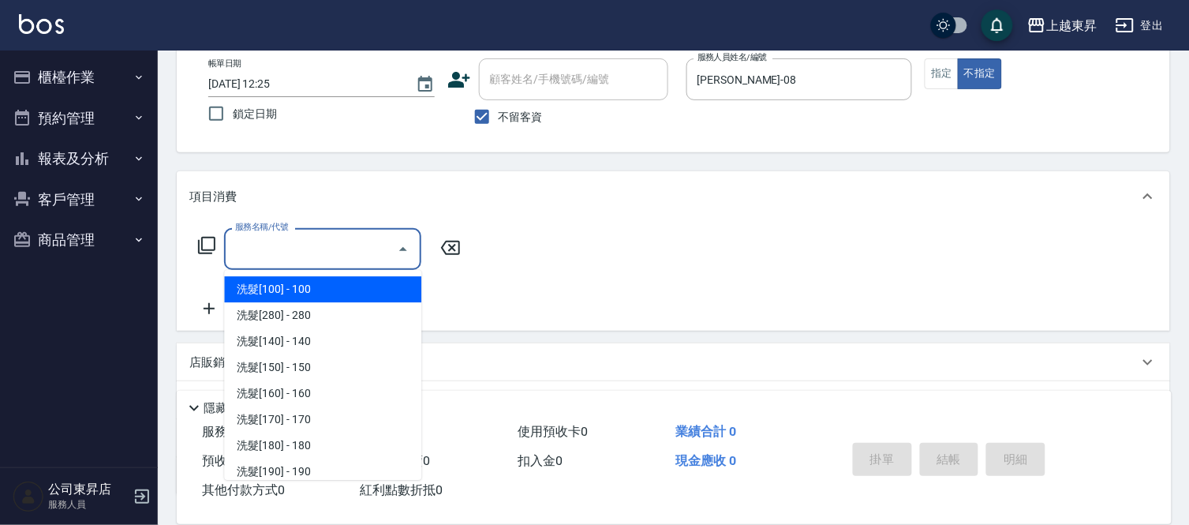
click at [320, 286] on span "洗髮[100] - 100" at bounding box center [322, 289] width 197 height 26
type input "洗髮[100](201)"
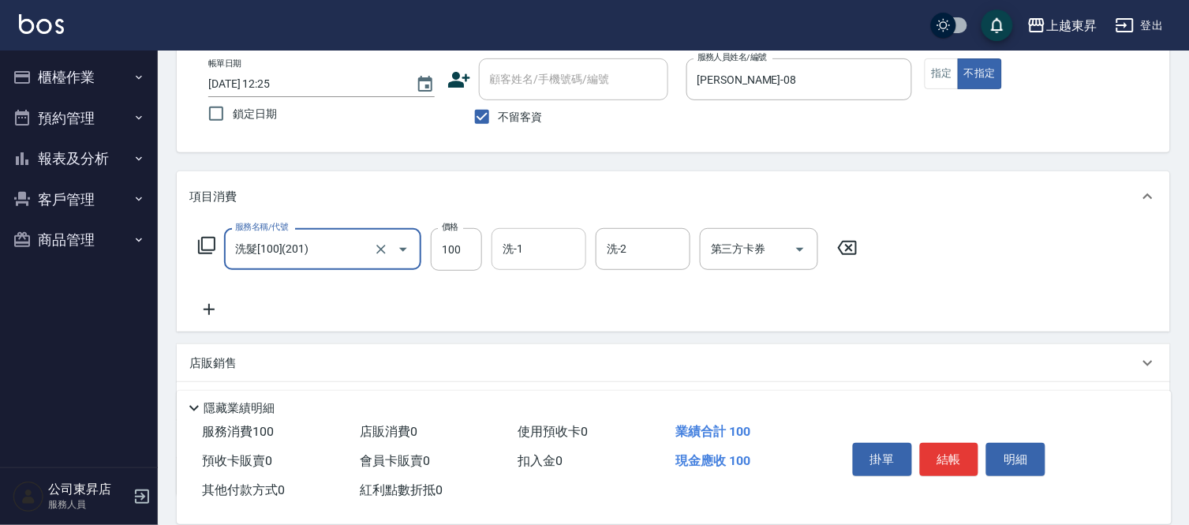
click at [515, 249] on input "洗-1" at bounding box center [539, 249] width 81 height 28
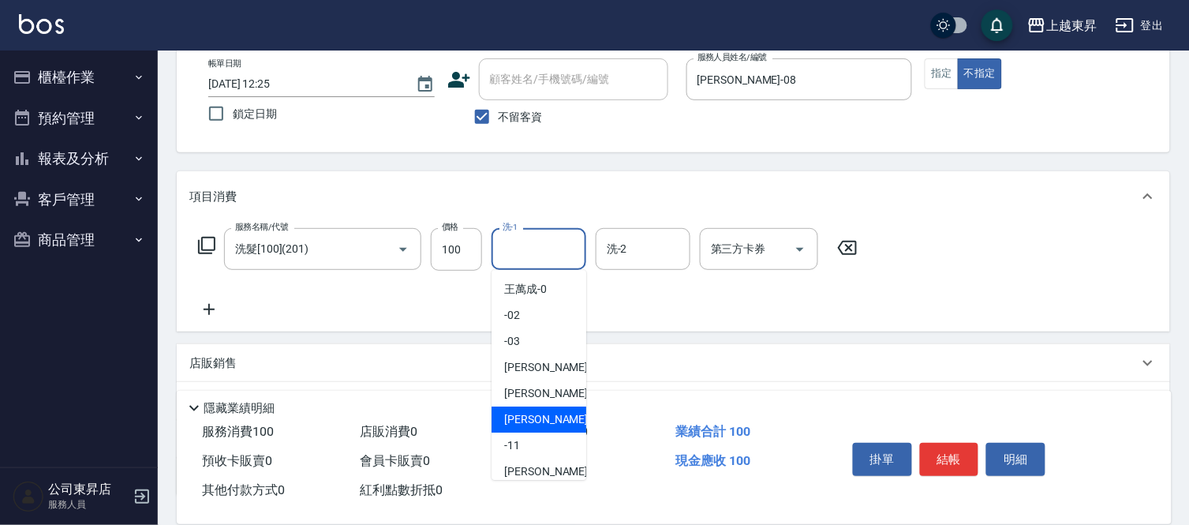
click at [518, 420] on span "[PERSON_NAME]-08" at bounding box center [553, 419] width 99 height 17
type input "[PERSON_NAME]-08"
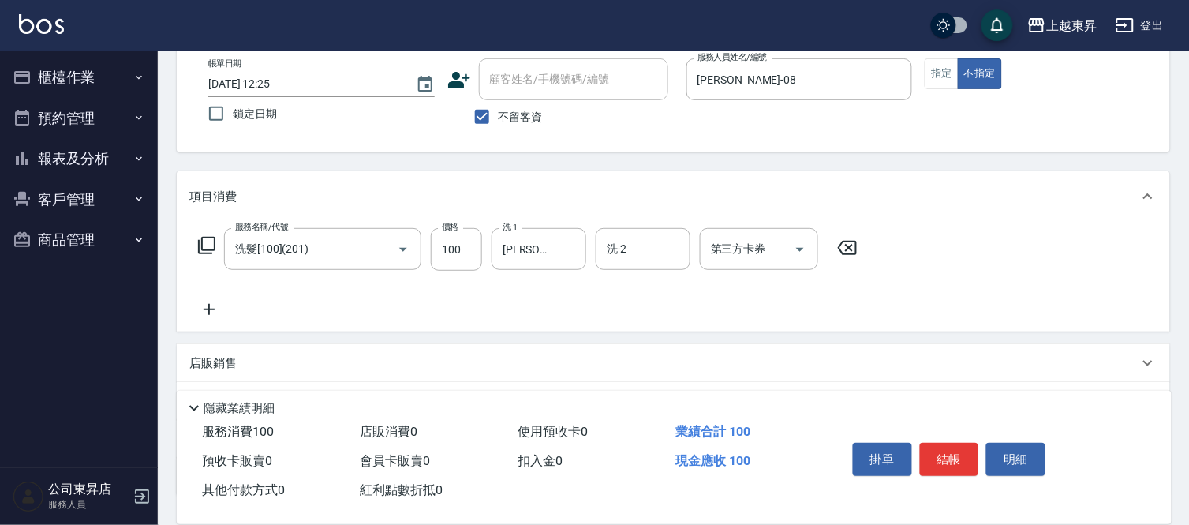
click at [210, 301] on icon at bounding box center [208, 309] width 39 height 19
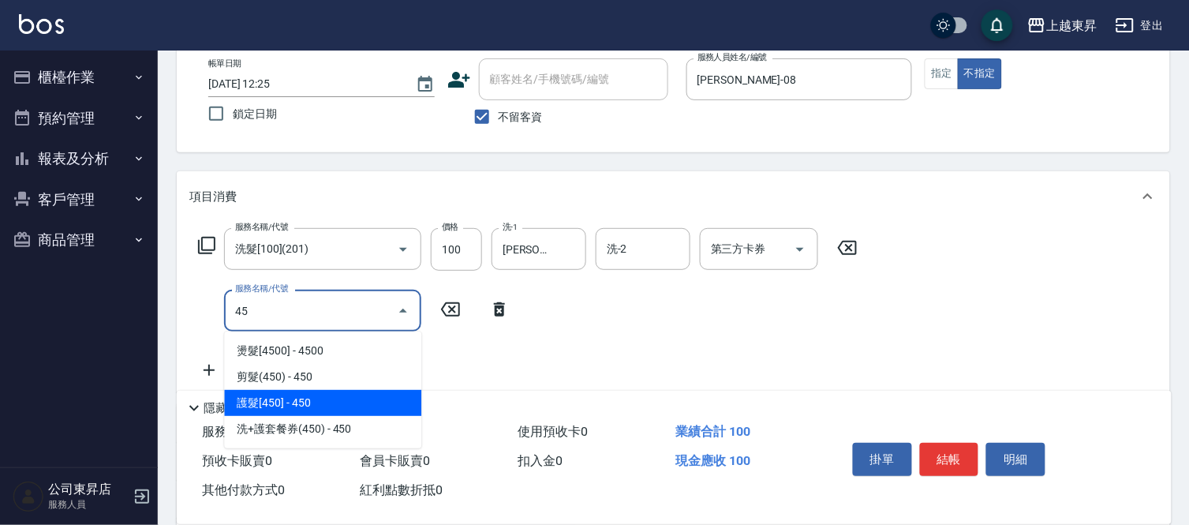
click at [287, 397] on span "護髮[450] - 450" at bounding box center [322, 403] width 197 height 26
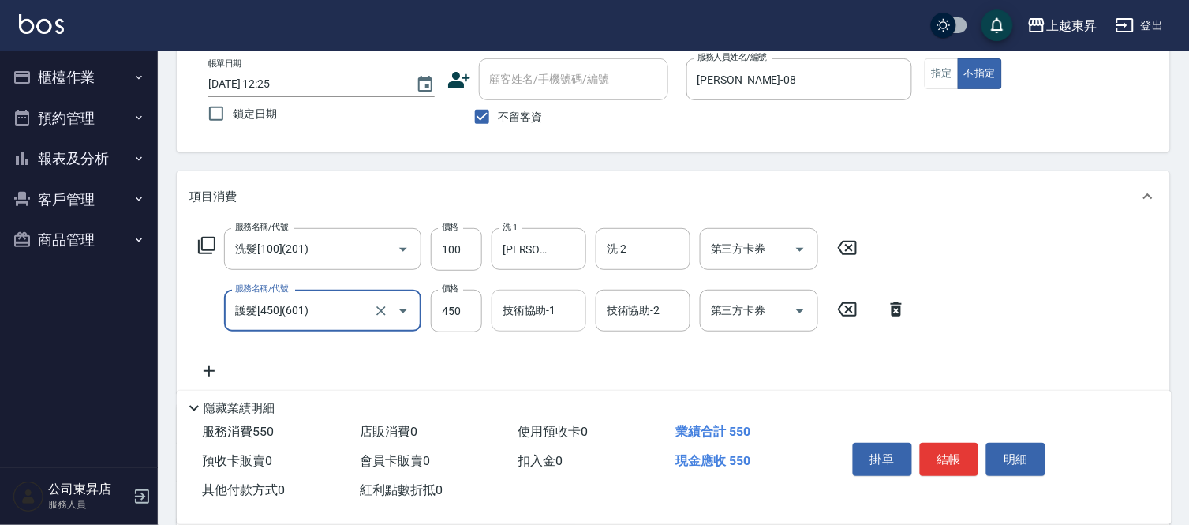
type input "護髮[450](601)"
click at [517, 324] on input "技術協助-1" at bounding box center [539, 311] width 81 height 28
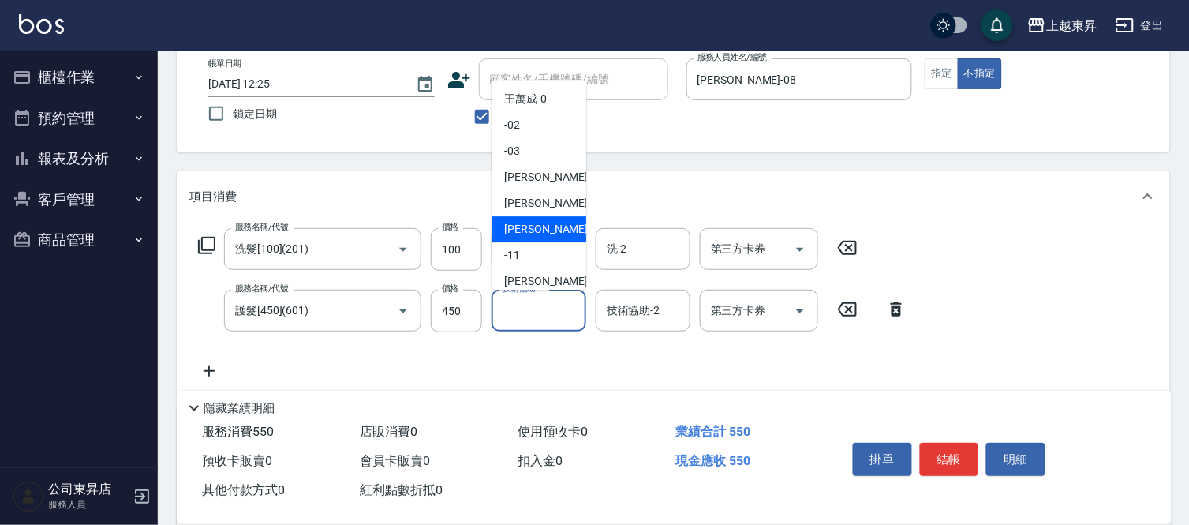
click at [554, 223] on div "[PERSON_NAME]-08" at bounding box center [539, 229] width 95 height 26
type input "[PERSON_NAME]-08"
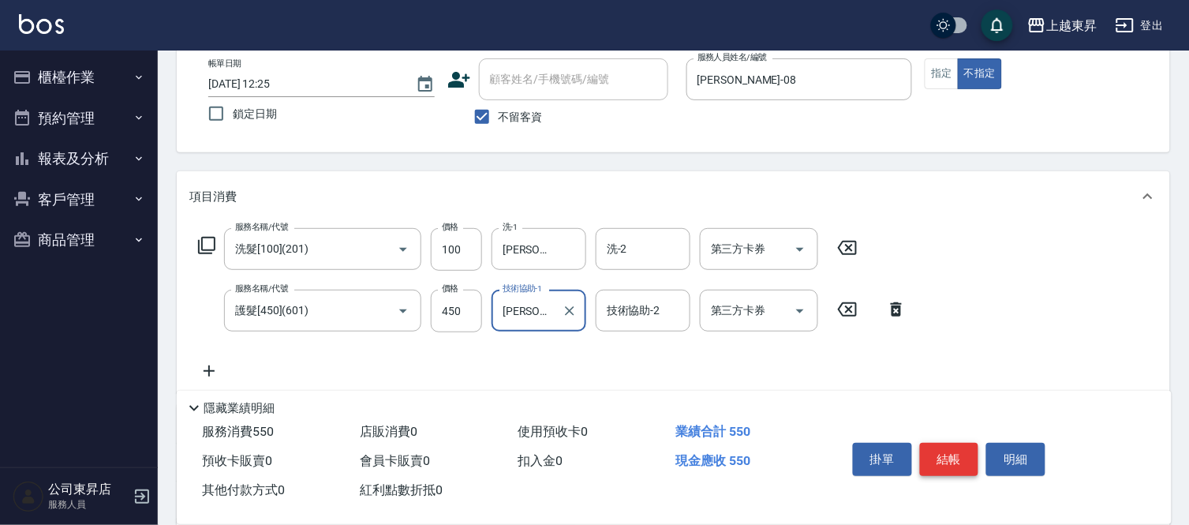
click at [943, 451] on button "結帳" at bounding box center [949, 459] width 59 height 33
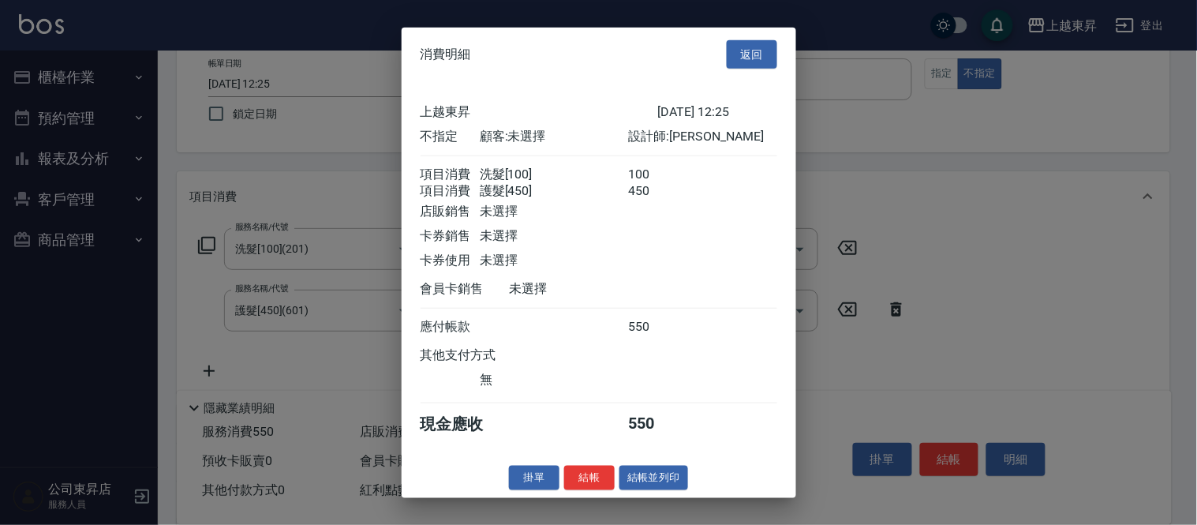
click at [649, 485] on button "結帳並列印" at bounding box center [654, 478] width 69 height 24
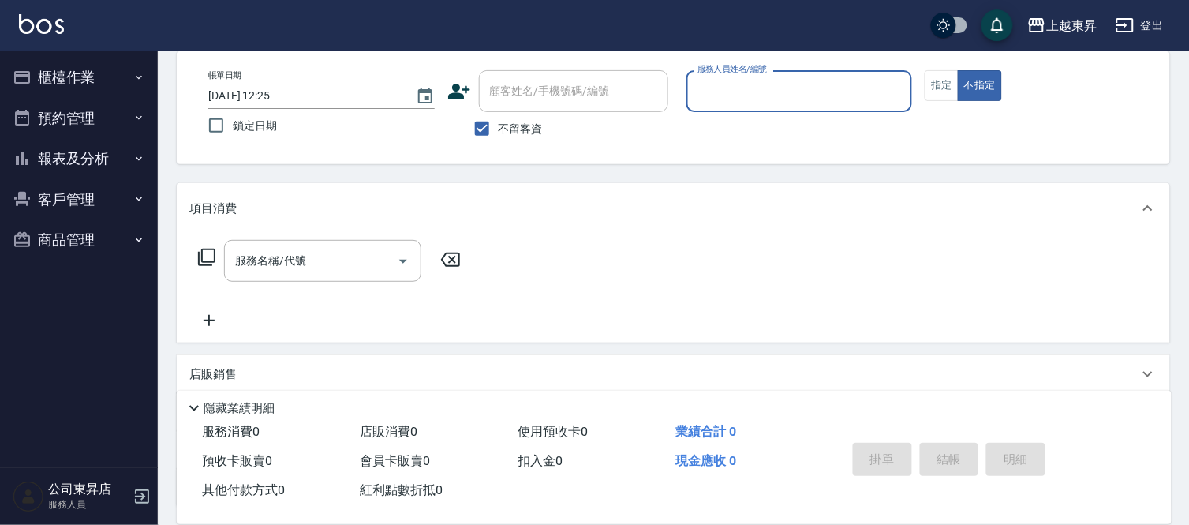
scroll to position [0, 0]
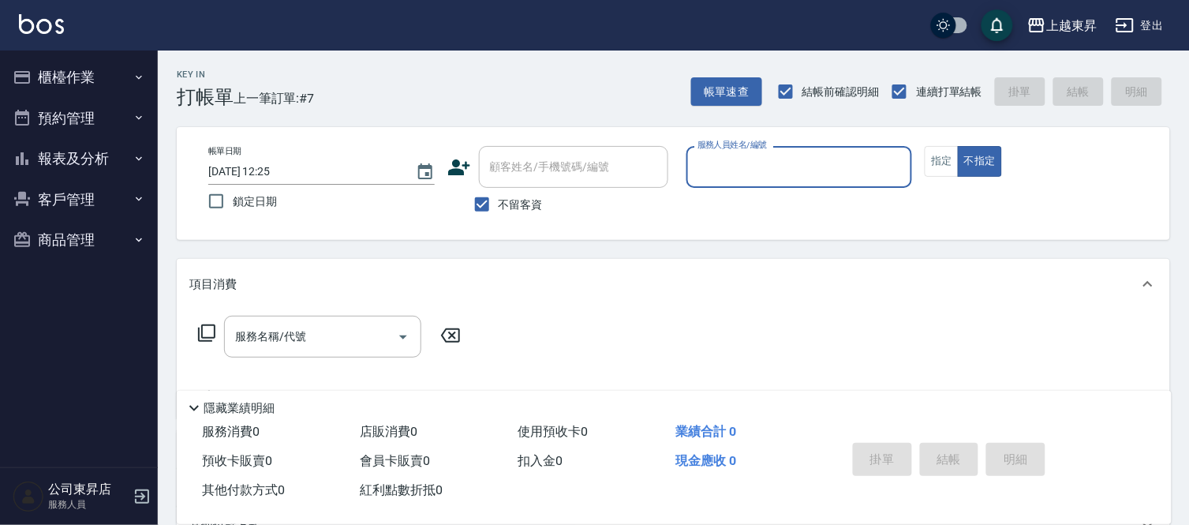
drag, startPoint x: 0, startPoint y: 172, endPoint x: 0, endPoint y: 161, distance: 11.0
click at [0, 174] on nav "櫃檯作業 打帳單 帳單列表 現金收支登錄 材料自購登錄 每日結帳 排班表 現場電腦打卡 預約管理 預約管理 單日預約紀錄 單週預約紀錄 報表及分析 報表目錄 …" at bounding box center [79, 259] width 158 height 417
drag, startPoint x: 0, startPoint y: 161, endPoint x: 0, endPoint y: 170, distance: 8.7
click at [0, 170] on nav "櫃檯作業 打帳單 帳單列表 現金收支登錄 材料自購登錄 每日結帳 排班表 現場電腦打卡 預約管理 預約管理 單日預約紀錄 單週預約紀錄 報表及分析 報表目錄 …" at bounding box center [79, 259] width 158 height 417
click at [0, 178] on nav "櫃檯作業 打帳單 帳單列表 現金收支登錄 材料自購登錄 每日結帳 排班表 現場電腦打卡 預約管理 預約管理 單日預約紀錄 單週預約紀錄 報表及分析 報表目錄 …" at bounding box center [79, 259] width 158 height 417
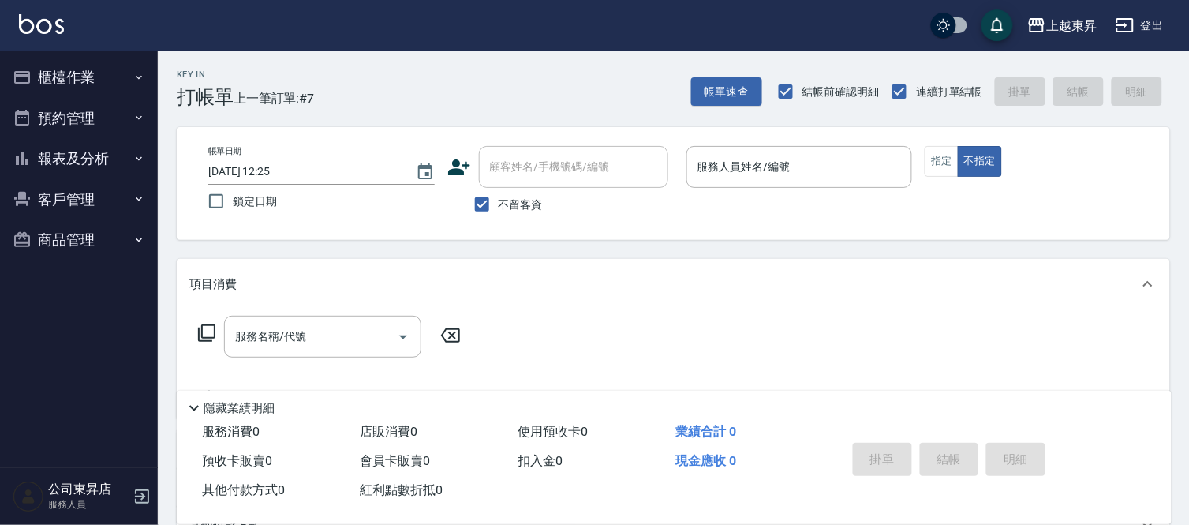
click at [0, 182] on nav "櫃檯作業 打帳單 帳單列表 現金收支登錄 材料自購登錄 每日結帳 排班表 現場電腦打卡 預約管理 預約管理 單日預約紀錄 單週預約紀錄 報表及分析 報表目錄 …" at bounding box center [79, 259] width 158 height 417
click at [0, 178] on nav "櫃檯作業 打帳單 帳單列表 現金收支登錄 材料自購登錄 每日結帳 排班表 現場電腦打卡 預約管理 預約管理 單日預約紀錄 單週預約紀錄 報表及分析 報表目錄 …" at bounding box center [79, 259] width 158 height 417
click at [0, 180] on nav "櫃檯作業 打帳單 帳單列表 現金收支登錄 材料自購登錄 每日結帳 排班表 現場電腦打卡 預約管理 預約管理 單日預約紀錄 單週預約紀錄 報表及分析 報表目錄 …" at bounding box center [79, 259] width 158 height 417
click at [0, 185] on nav "櫃檯作業 打帳單 帳單列表 現金收支登錄 材料自購登錄 每日結帳 排班表 現場電腦打卡 預約管理 預約管理 單日預約紀錄 單週預約紀錄 報表及分析 報表目錄 …" at bounding box center [79, 259] width 158 height 417
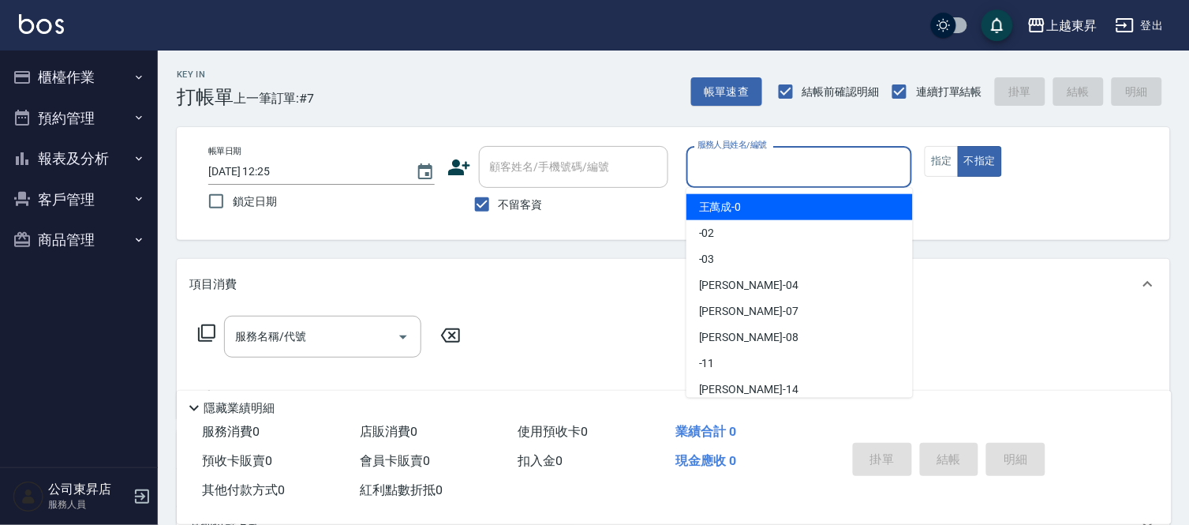
click at [746, 164] on input "服務人員姓名/編號" at bounding box center [800, 167] width 212 height 28
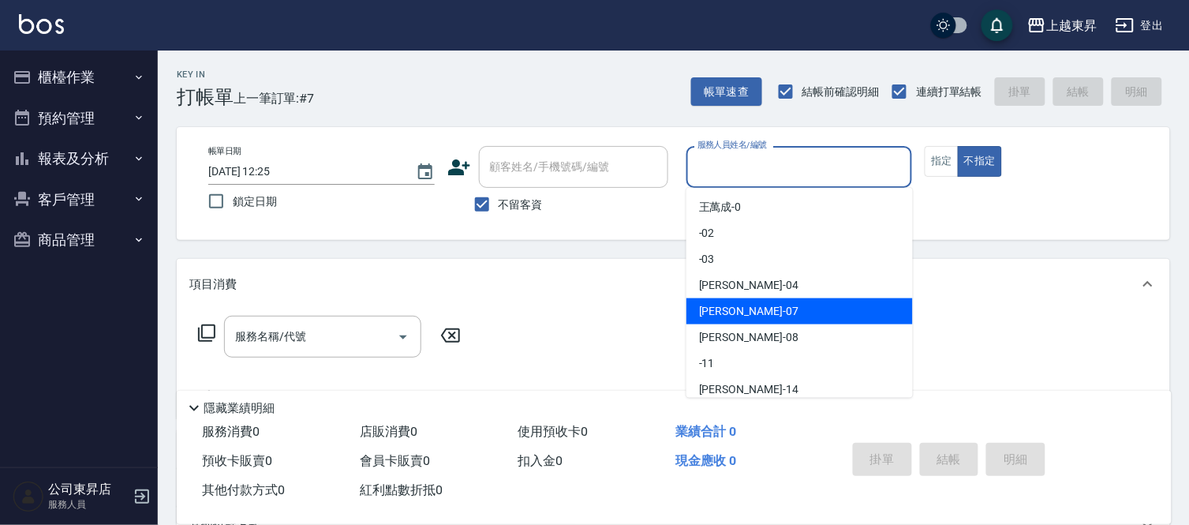
click at [727, 310] on span "榮松 -07" at bounding box center [748, 311] width 99 height 17
type input "[PERSON_NAME]-07"
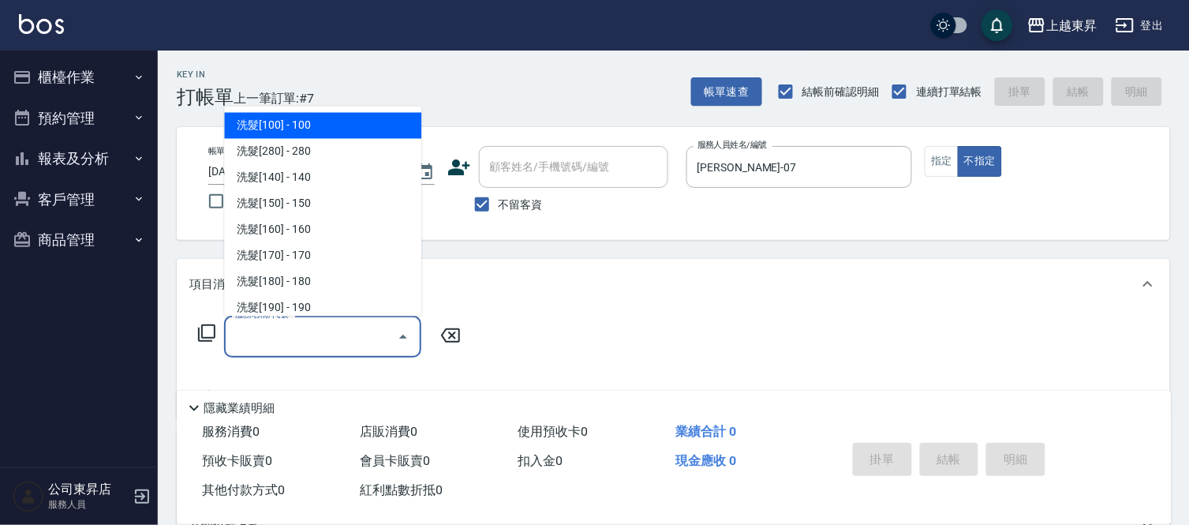
click at [283, 329] on input "服務名稱/代號" at bounding box center [310, 337] width 159 height 28
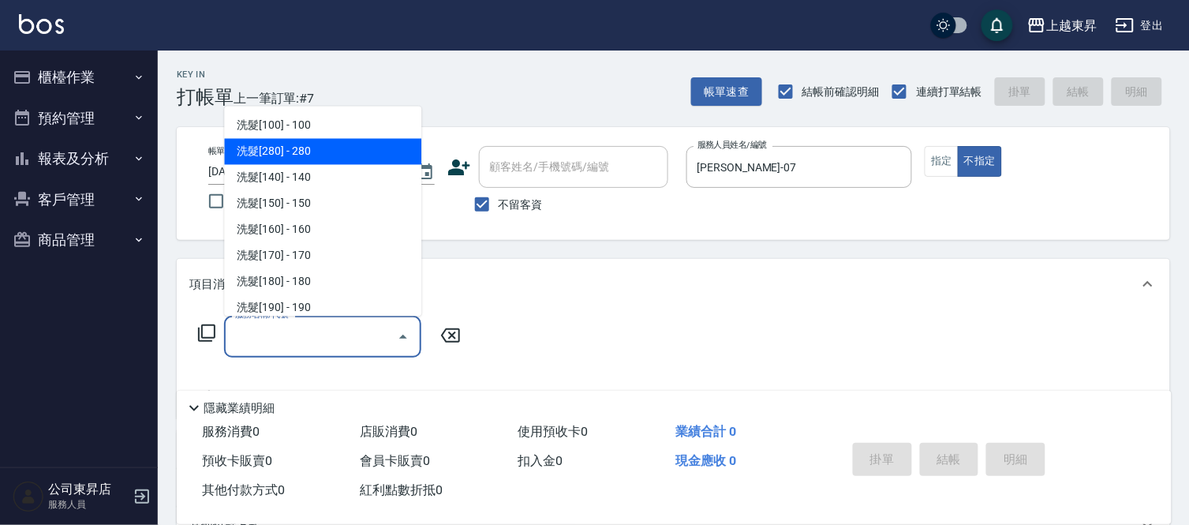
click at [344, 148] on span "洗髮[280] - 280" at bounding box center [322, 152] width 197 height 26
type input "洗髮[280](202)"
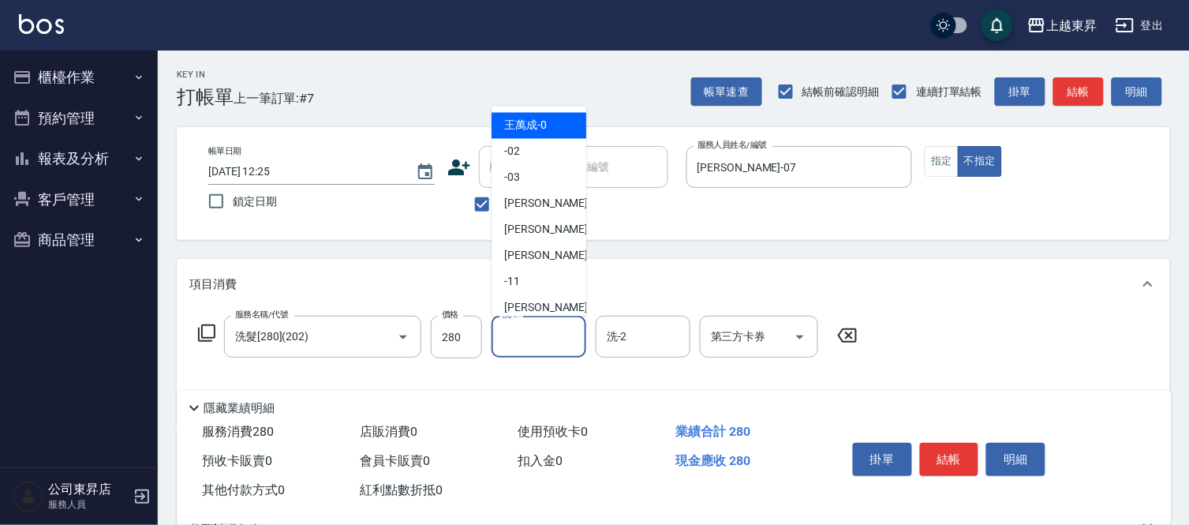
click at [503, 335] on input "洗-1" at bounding box center [539, 337] width 81 height 28
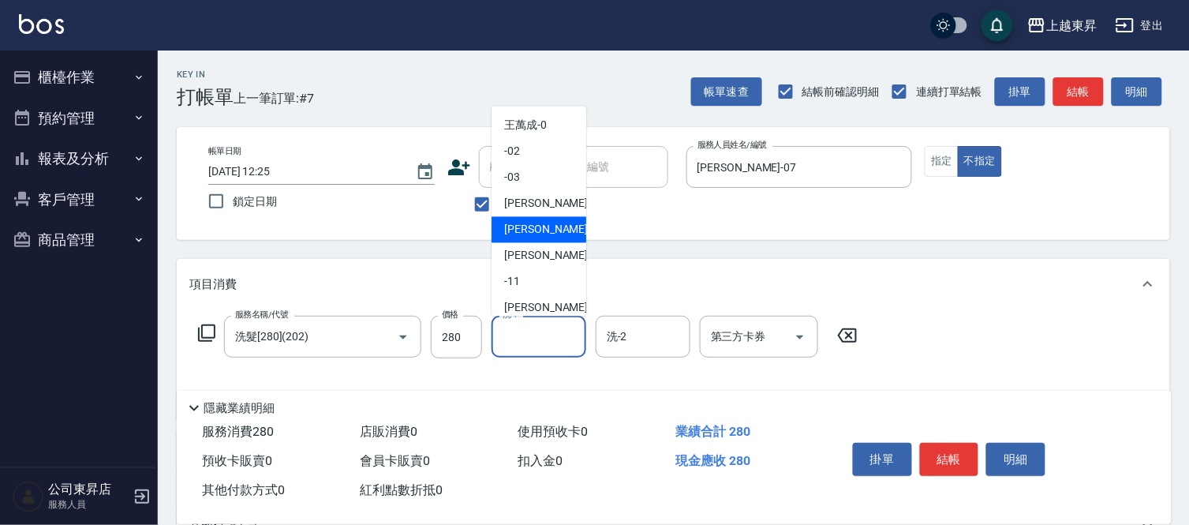
click at [533, 225] on span "榮松 -07" at bounding box center [553, 230] width 99 height 17
type input "[PERSON_NAME]-07"
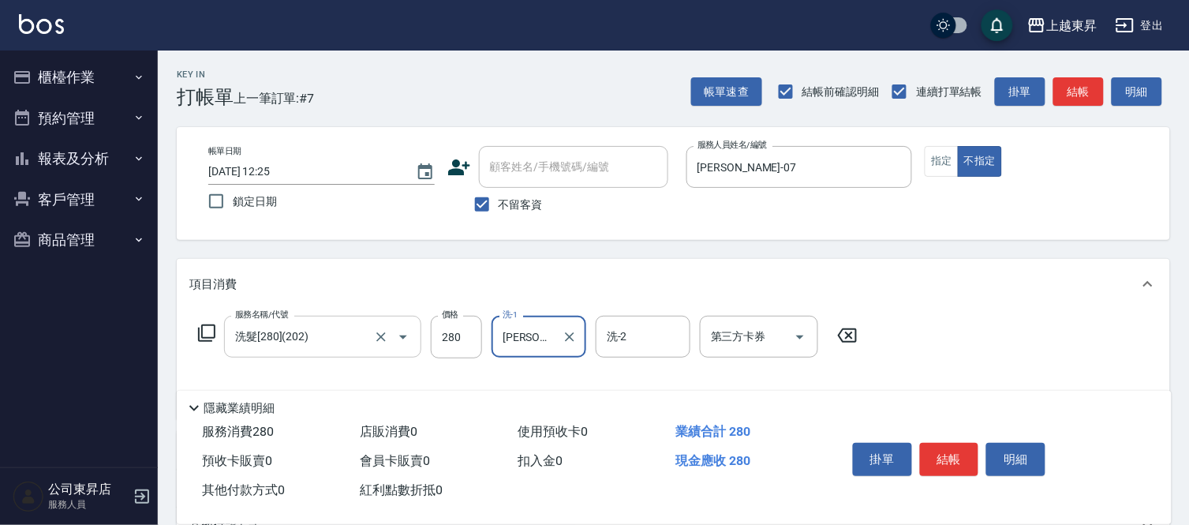
scroll to position [88, 0]
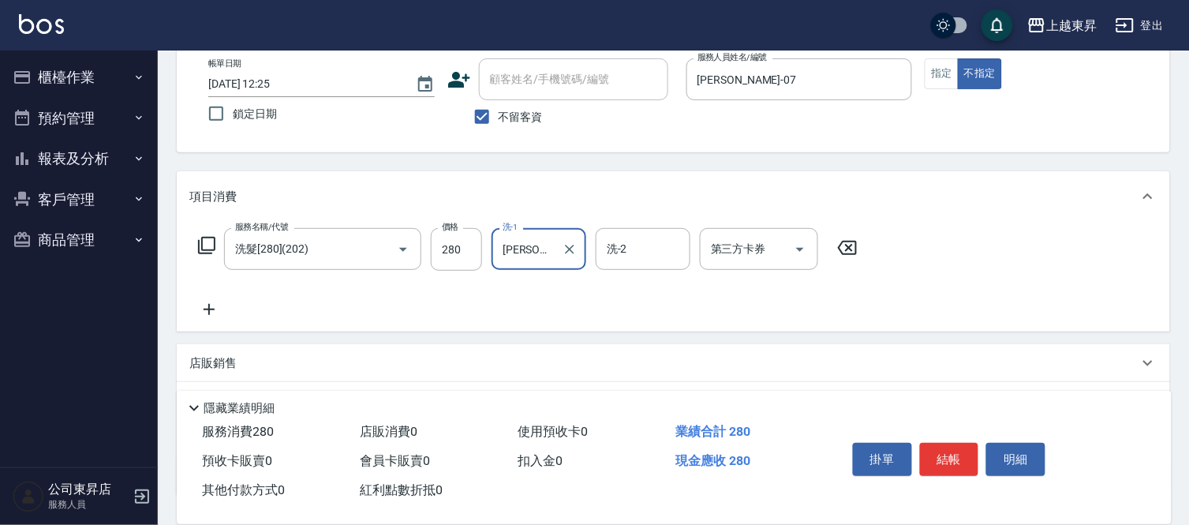
click at [210, 305] on icon at bounding box center [208, 309] width 39 height 19
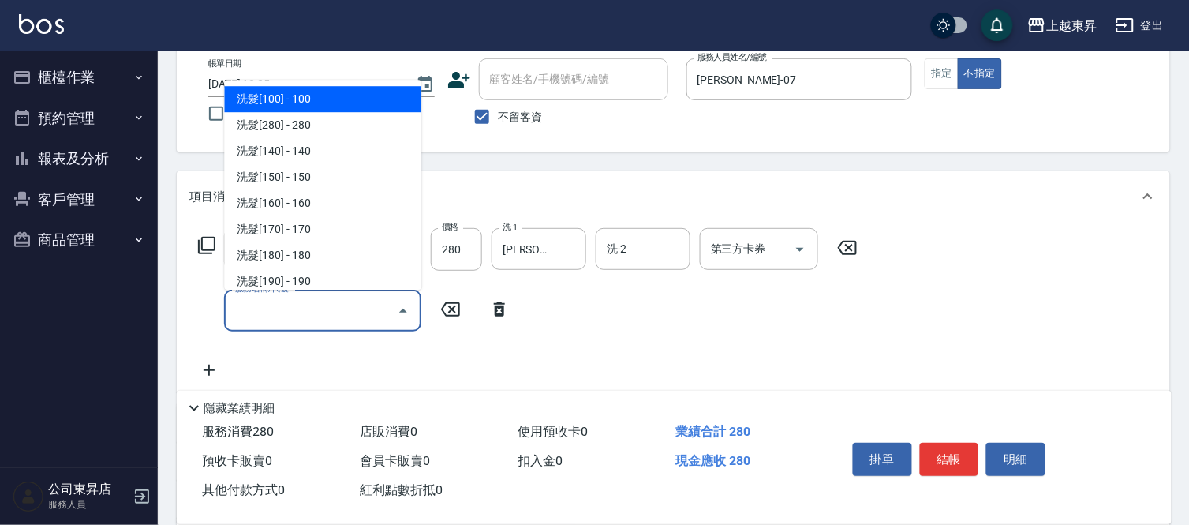
click at [245, 309] on input "服務名稱/代號" at bounding box center [310, 311] width 159 height 28
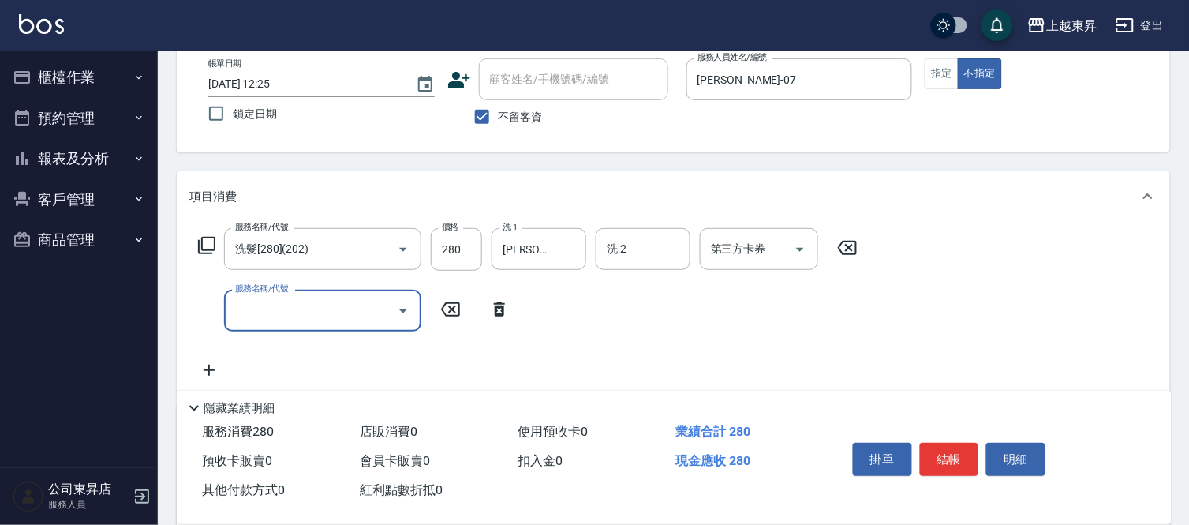
click at [245, 309] on input "服務名稱/代號" at bounding box center [310, 311] width 159 height 28
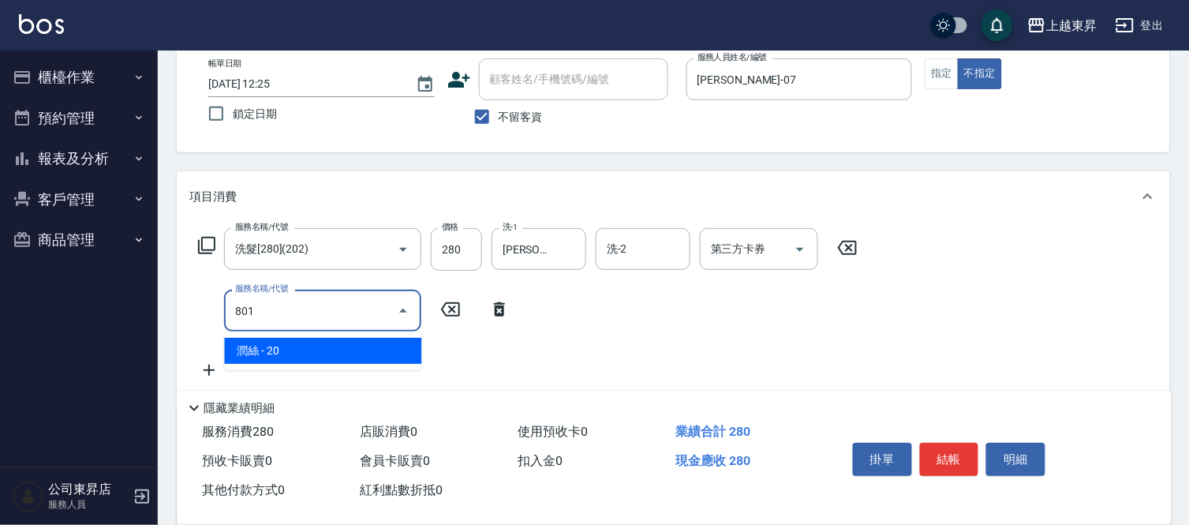
click at [346, 354] on span "潤絲 - 20" at bounding box center [322, 351] width 197 height 26
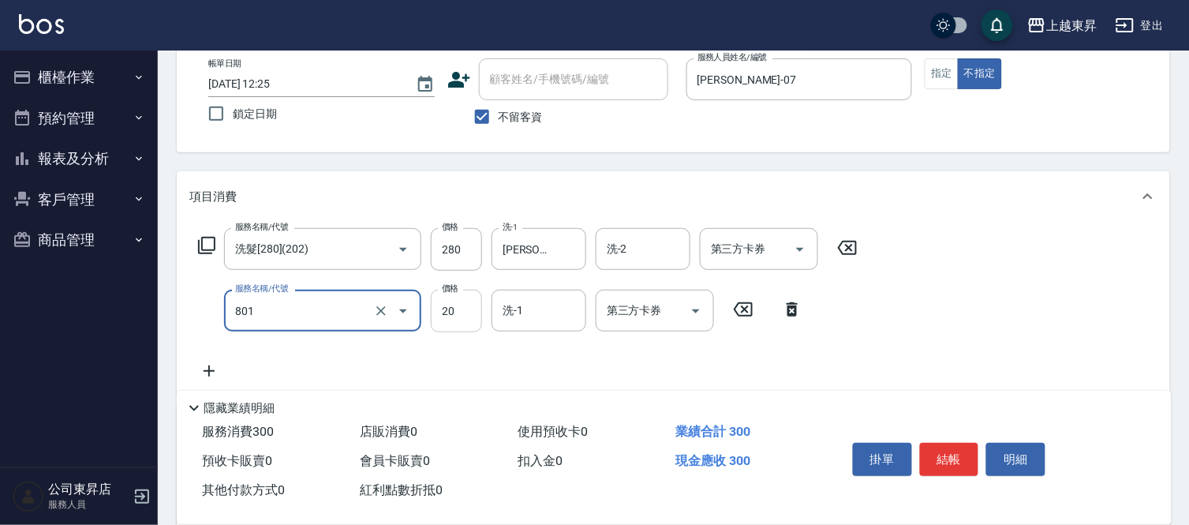
type input "潤絲(801)"
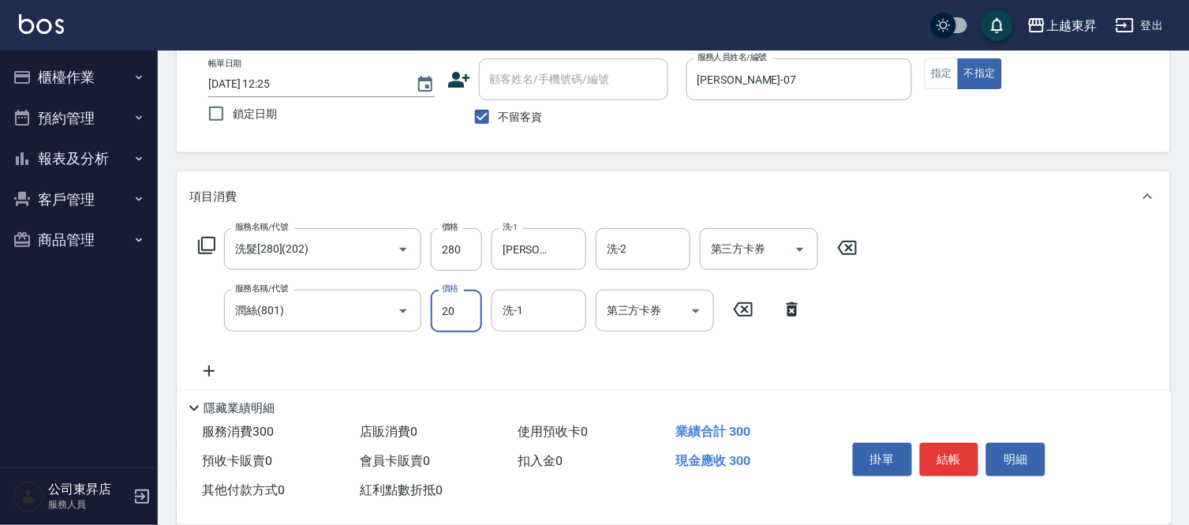
click at [444, 306] on input "20" at bounding box center [456, 311] width 51 height 43
type input "30"
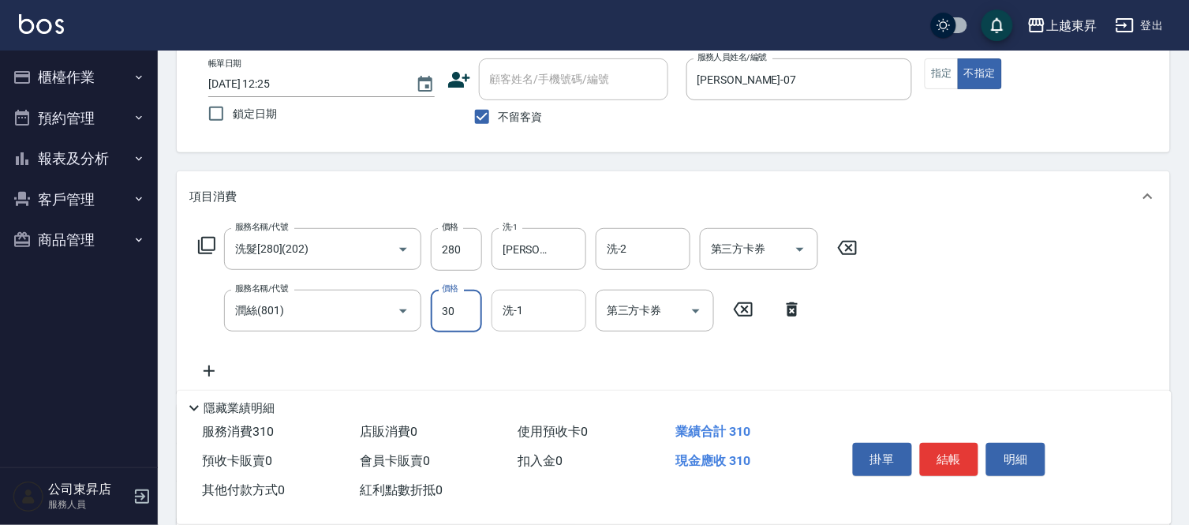
click at [530, 314] on input "洗-1" at bounding box center [539, 311] width 81 height 28
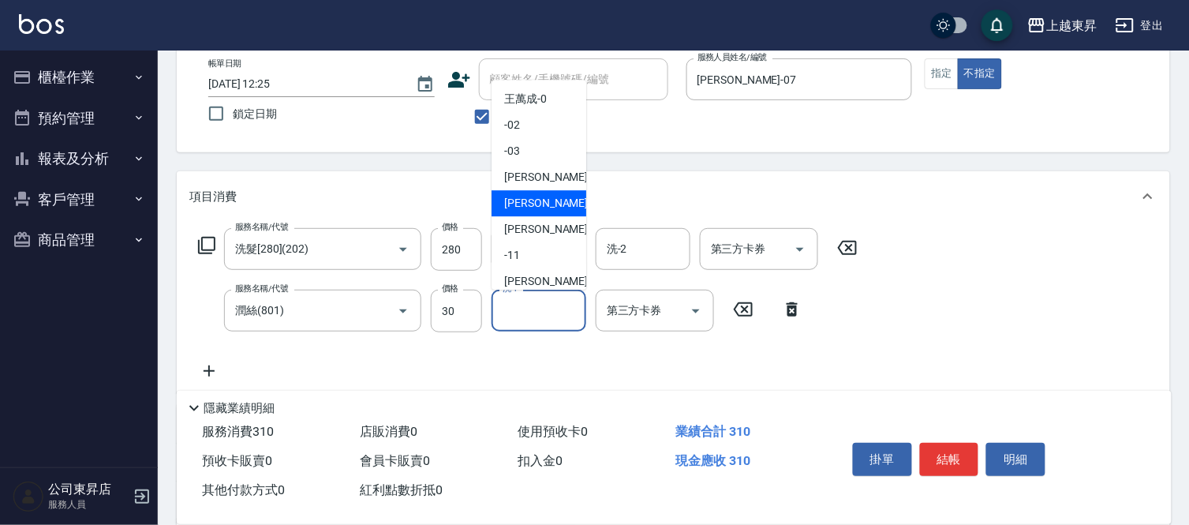
click at [534, 198] on span "榮松 -07" at bounding box center [553, 203] width 99 height 17
type input "[PERSON_NAME]-07"
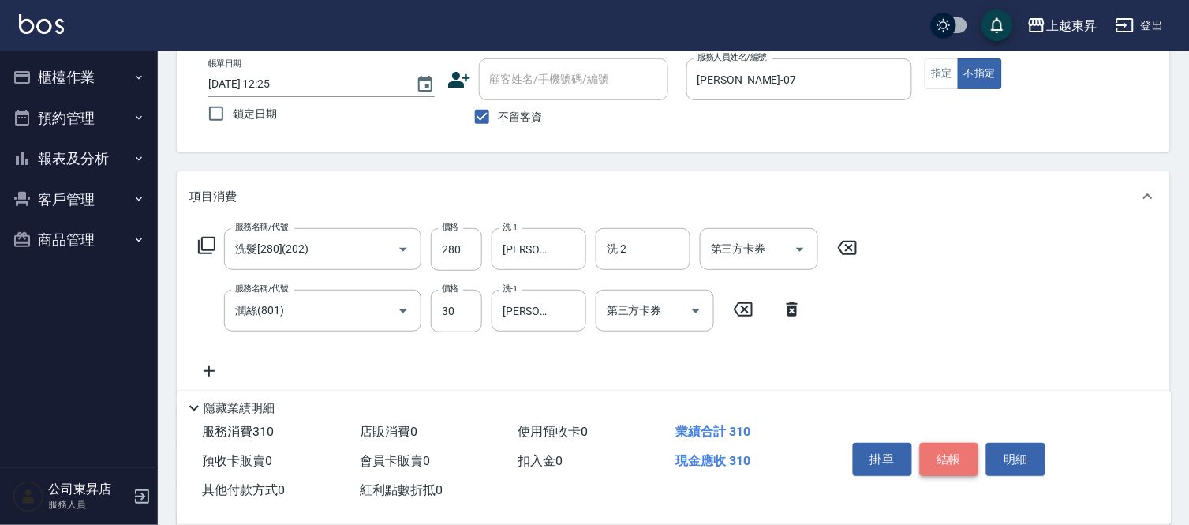
click at [948, 459] on button "結帳" at bounding box center [949, 459] width 59 height 33
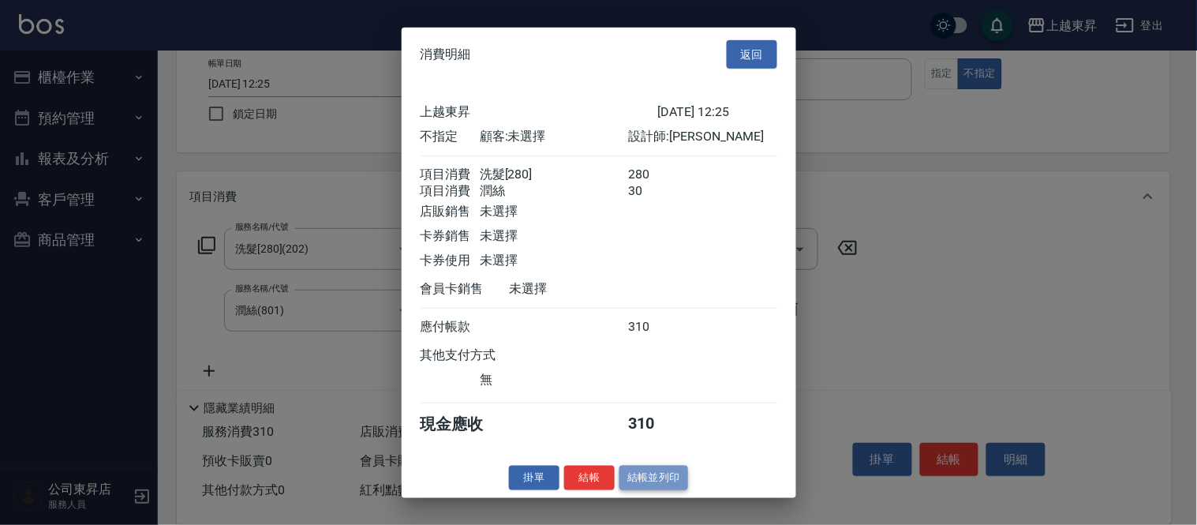
click at [657, 486] on button "結帳並列印" at bounding box center [654, 478] width 69 height 24
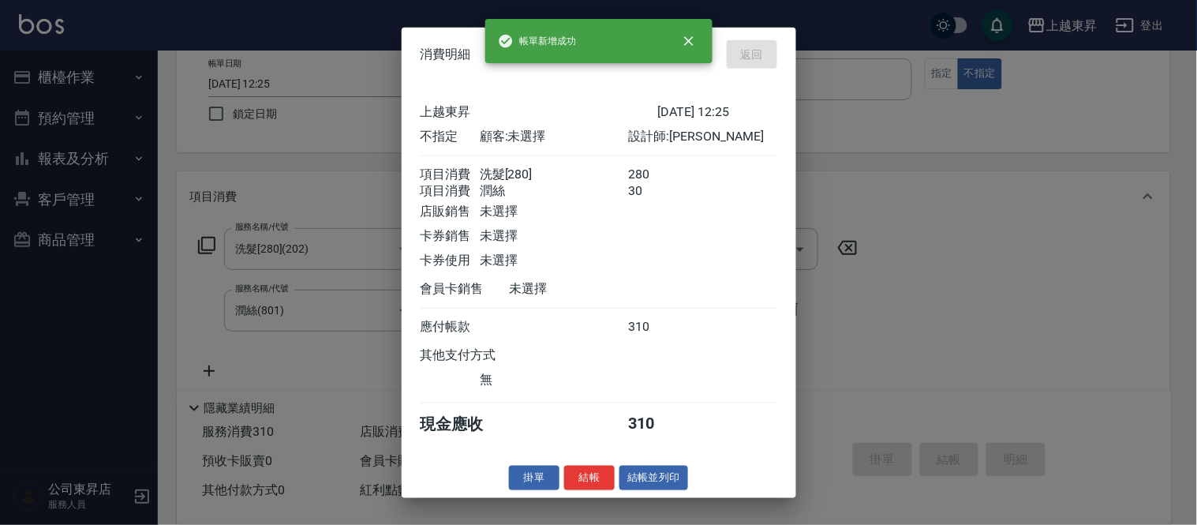
type input "[DATE] 12:44"
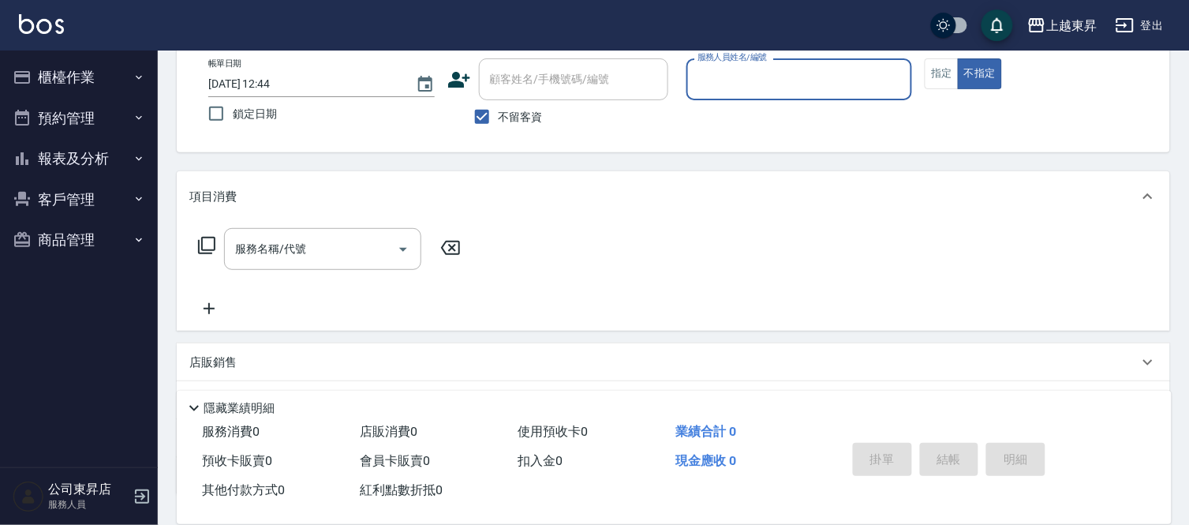
click at [142, 73] on icon "button" at bounding box center [139, 77] width 13 height 13
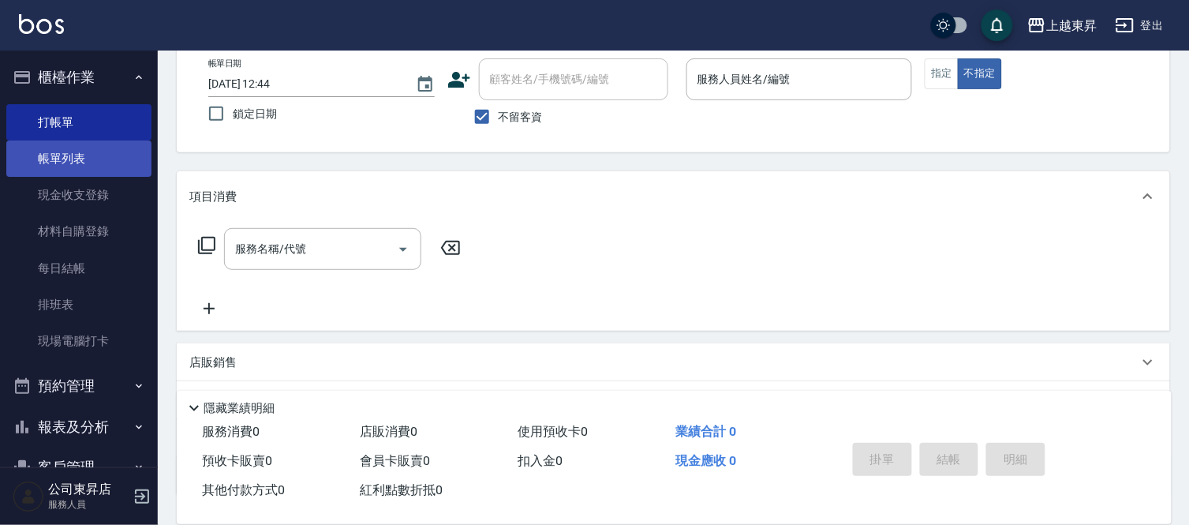
click at [100, 159] on link "帳單列表" at bounding box center [78, 158] width 145 height 36
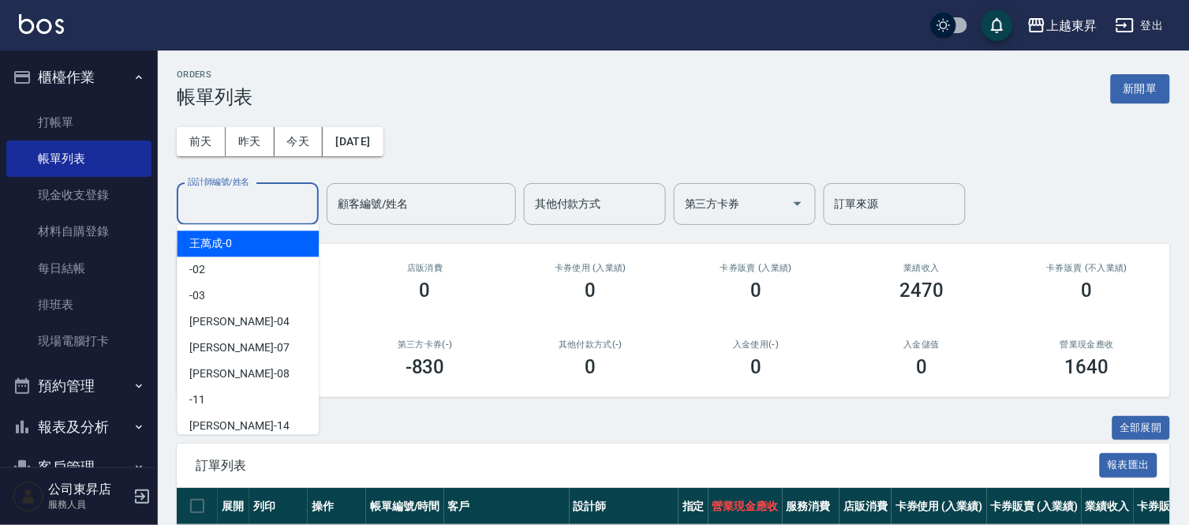
click at [216, 198] on input "設計師編號/姓名" at bounding box center [248, 204] width 128 height 28
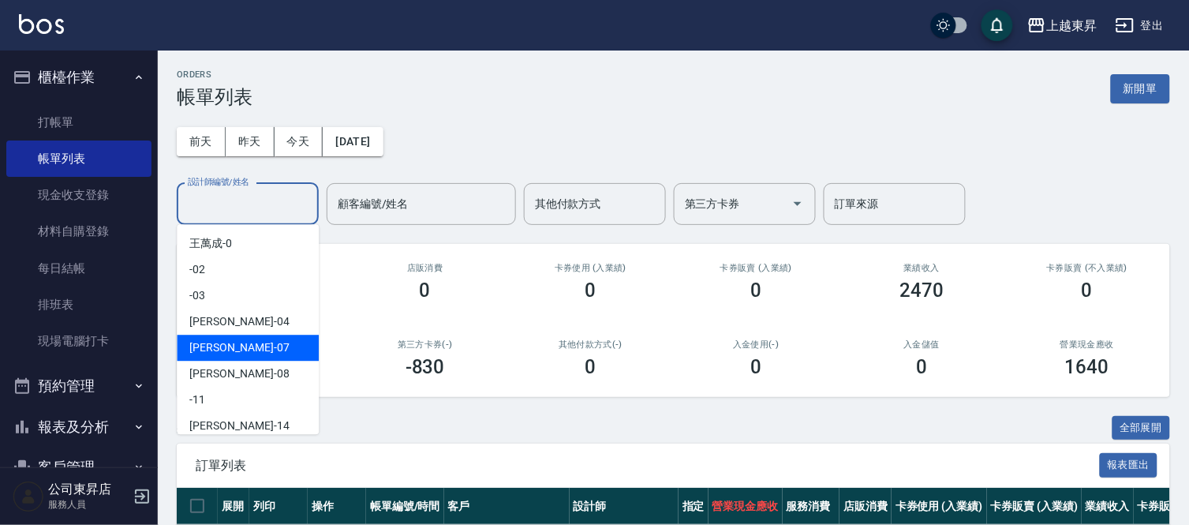
click at [223, 349] on span "榮松 -07" at bounding box center [238, 347] width 99 height 17
type input "[PERSON_NAME]-07"
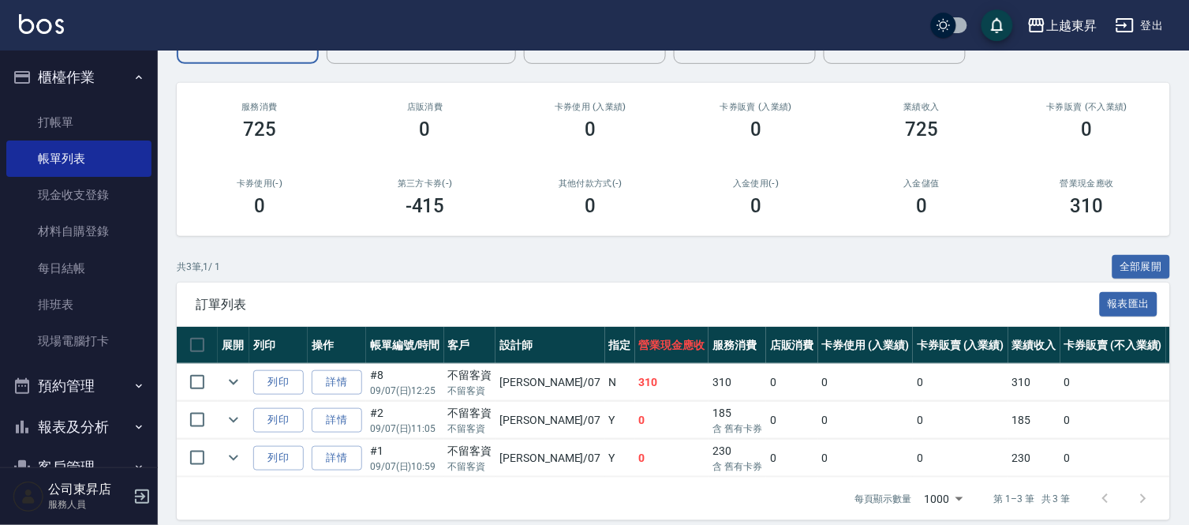
scroll to position [188, 0]
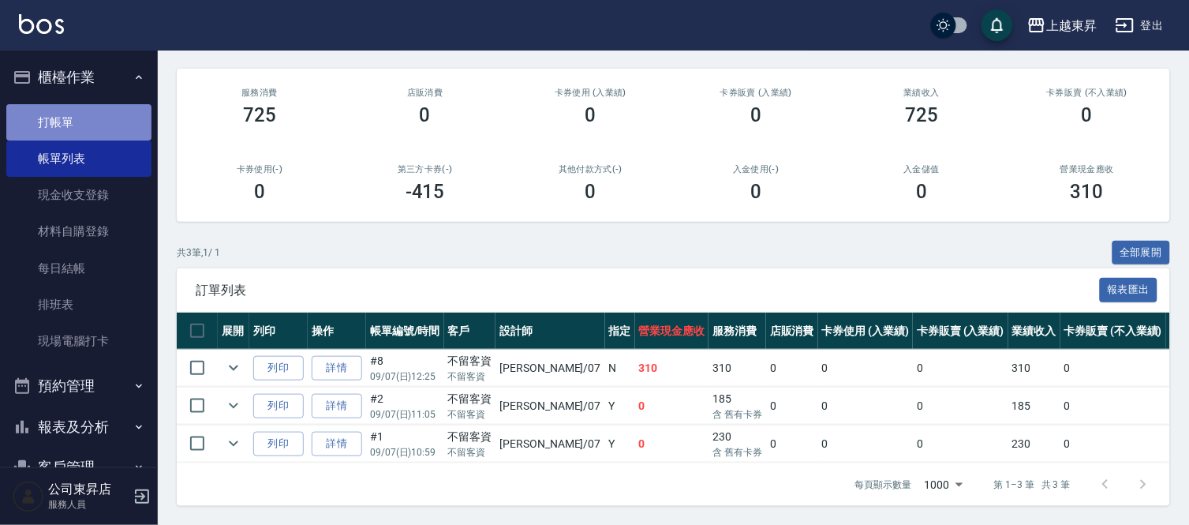
click at [88, 118] on link "打帳單" at bounding box center [78, 122] width 145 height 36
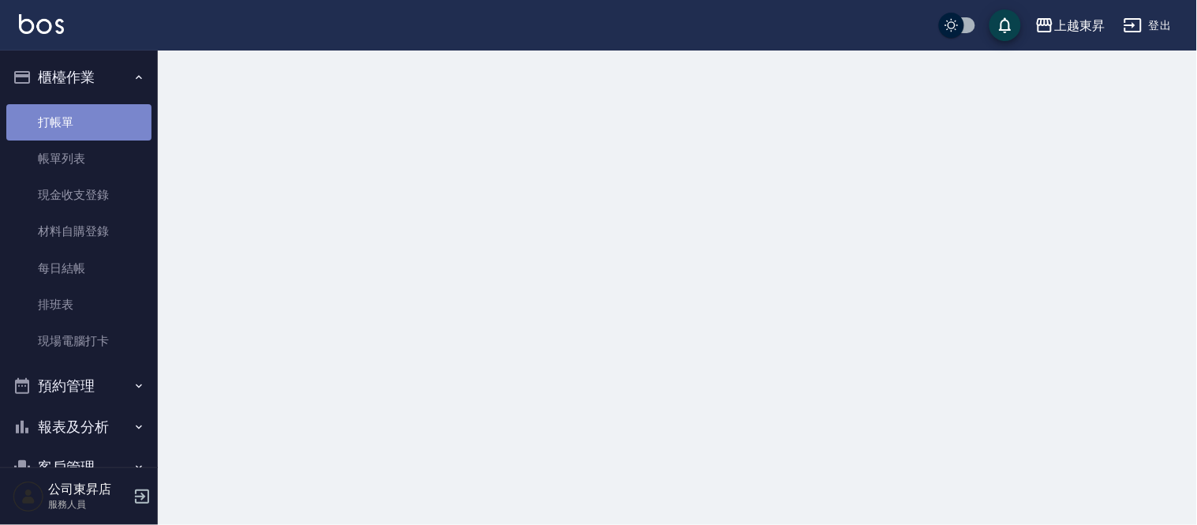
click at [83, 115] on link "打帳單" at bounding box center [78, 122] width 145 height 36
